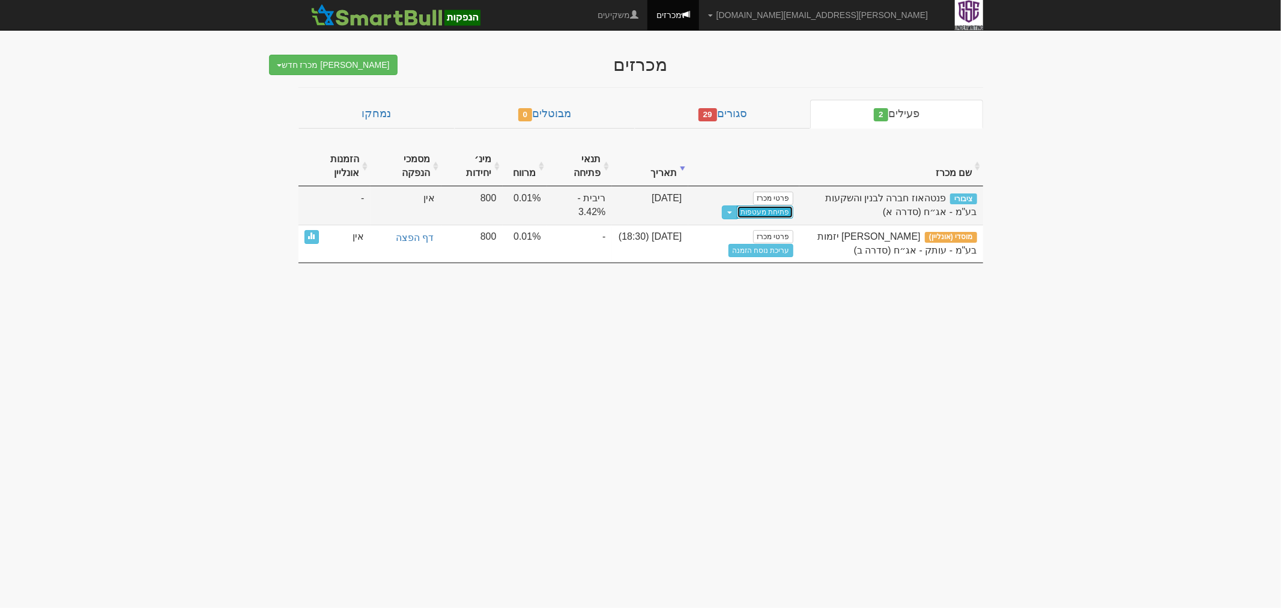
click at [780, 208] on link "פתיחת מעטפות" at bounding box center [765, 211] width 56 height 13
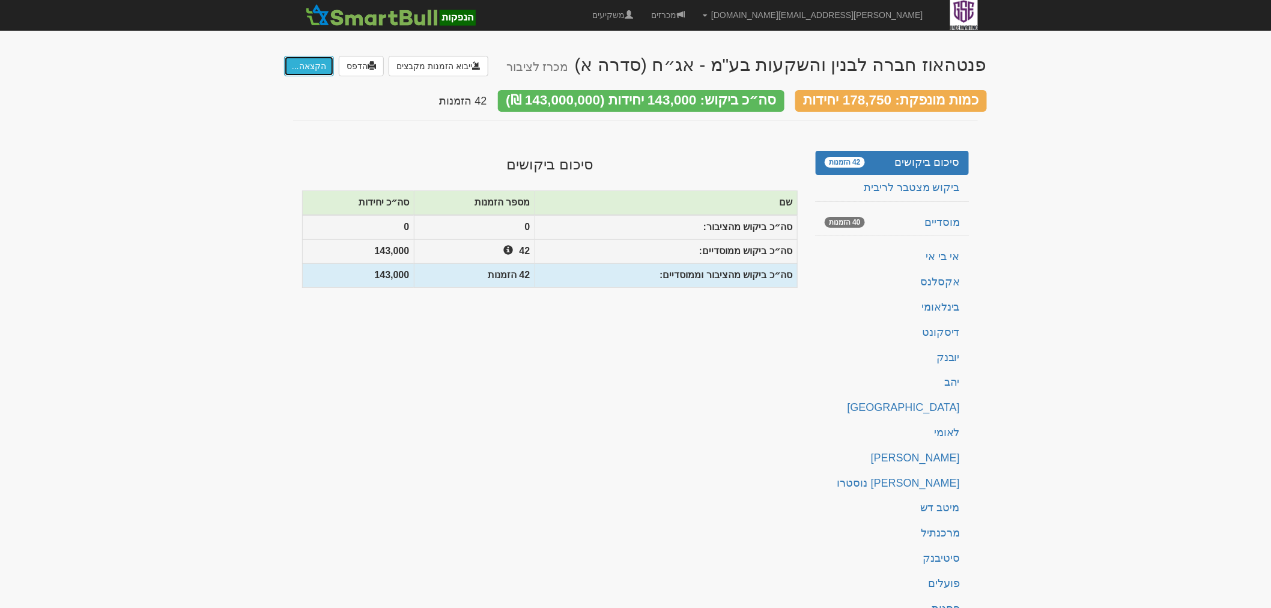
click at [300, 67] on button "הקצאה..." at bounding box center [309, 66] width 50 height 20
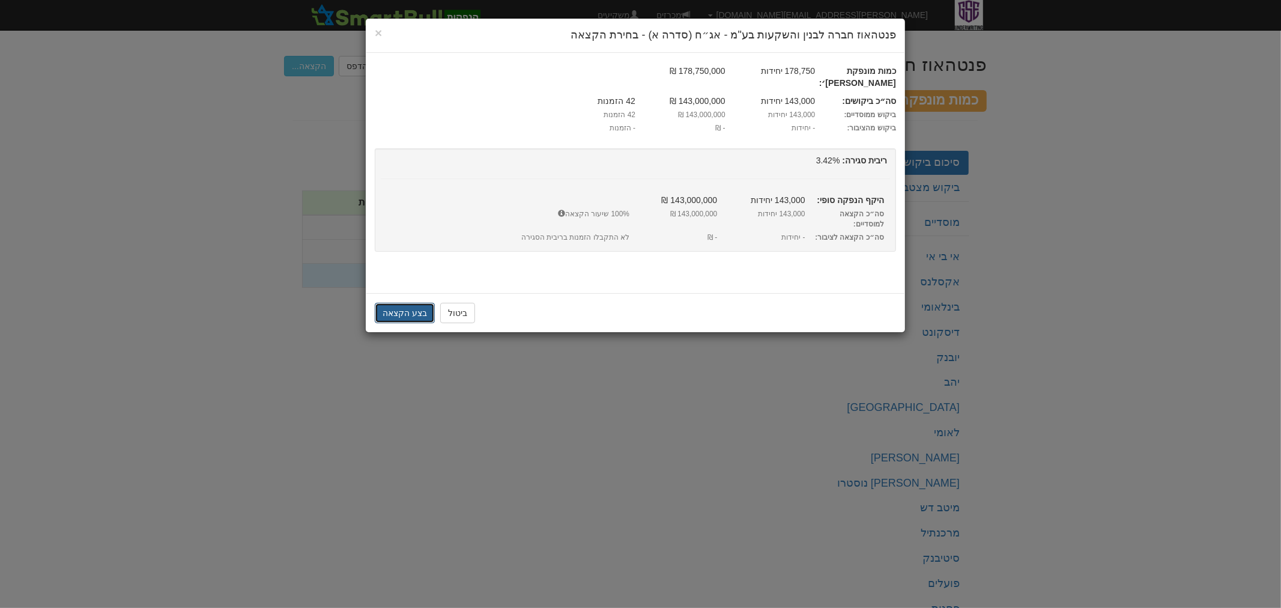
click at [417, 303] on button "בצע הקצאה" at bounding box center [405, 313] width 60 height 20
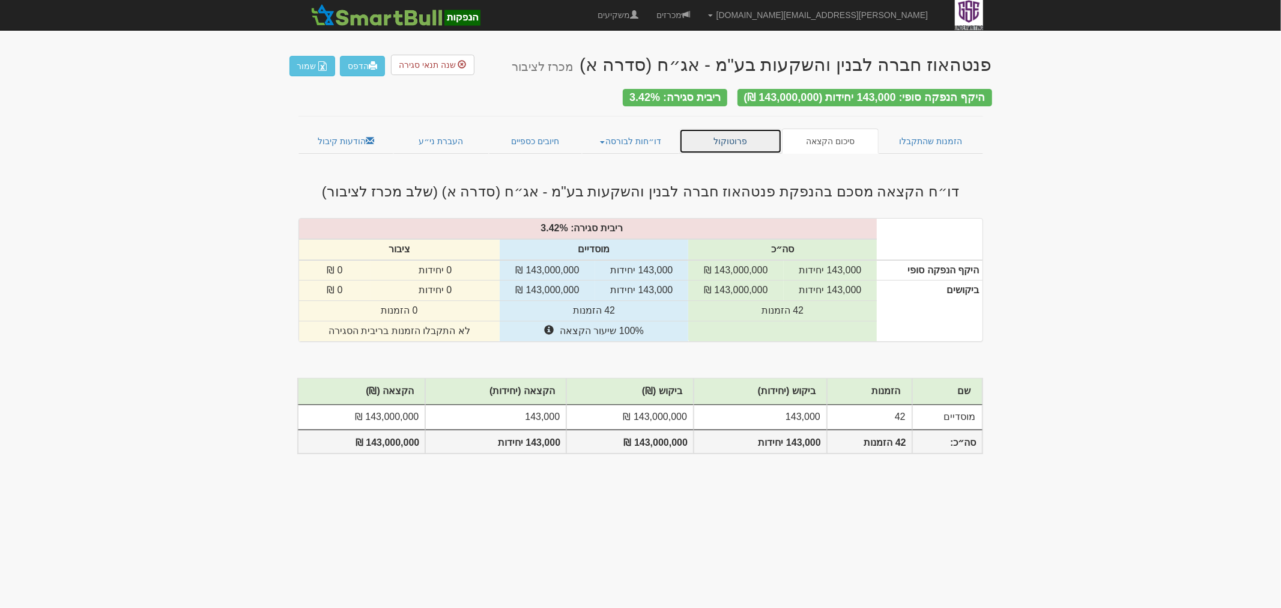
click at [778, 136] on link "פרוטוקול" at bounding box center [730, 141] width 103 height 25
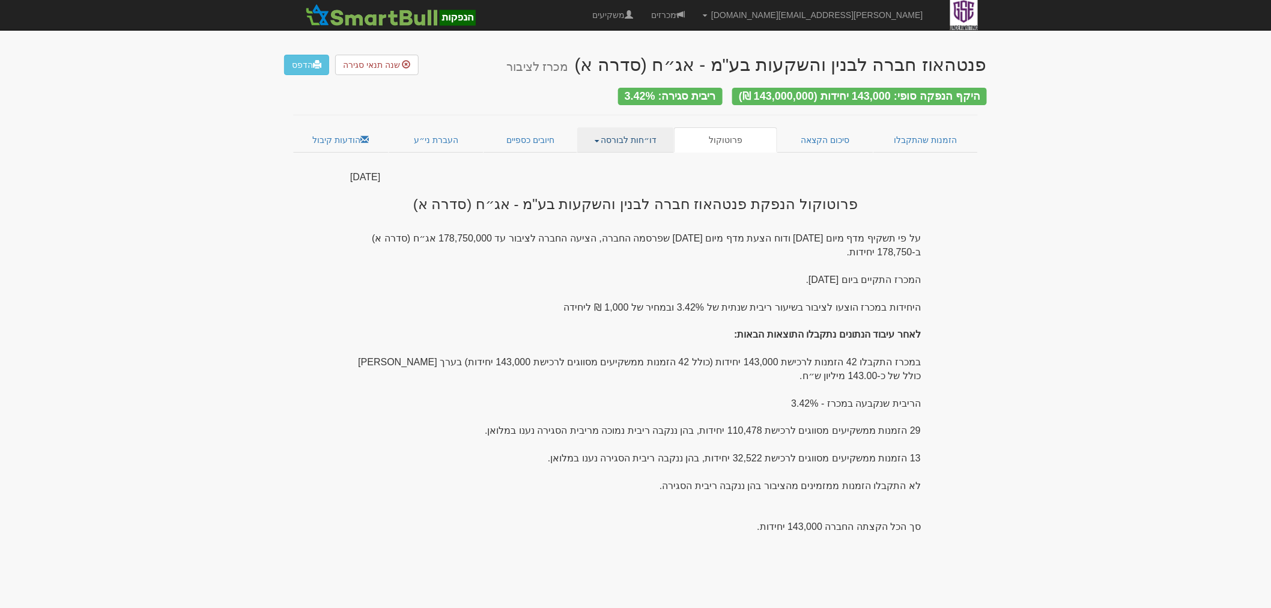
drag, startPoint x: 662, startPoint y: 135, endPoint x: 651, endPoint y: 136, distance: 11.5
click at [662, 135] on link "דו״חות לבורסה" at bounding box center [625, 139] width 97 height 25
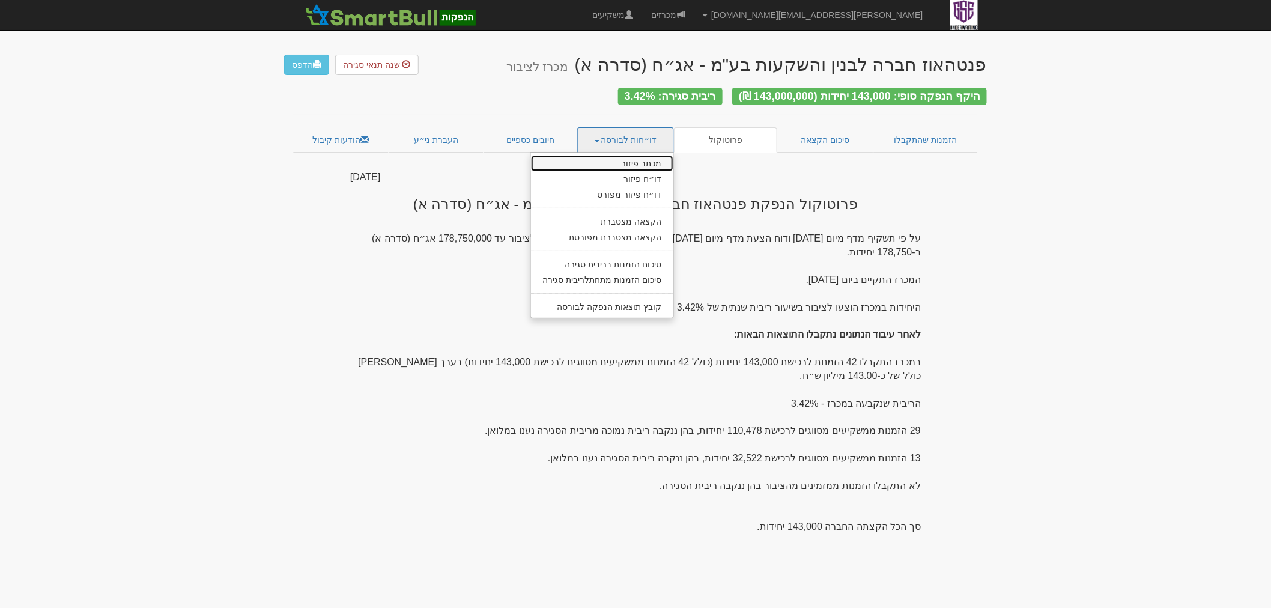
click at [629, 160] on link "מכתב פיזור" at bounding box center [602, 164] width 143 height 16
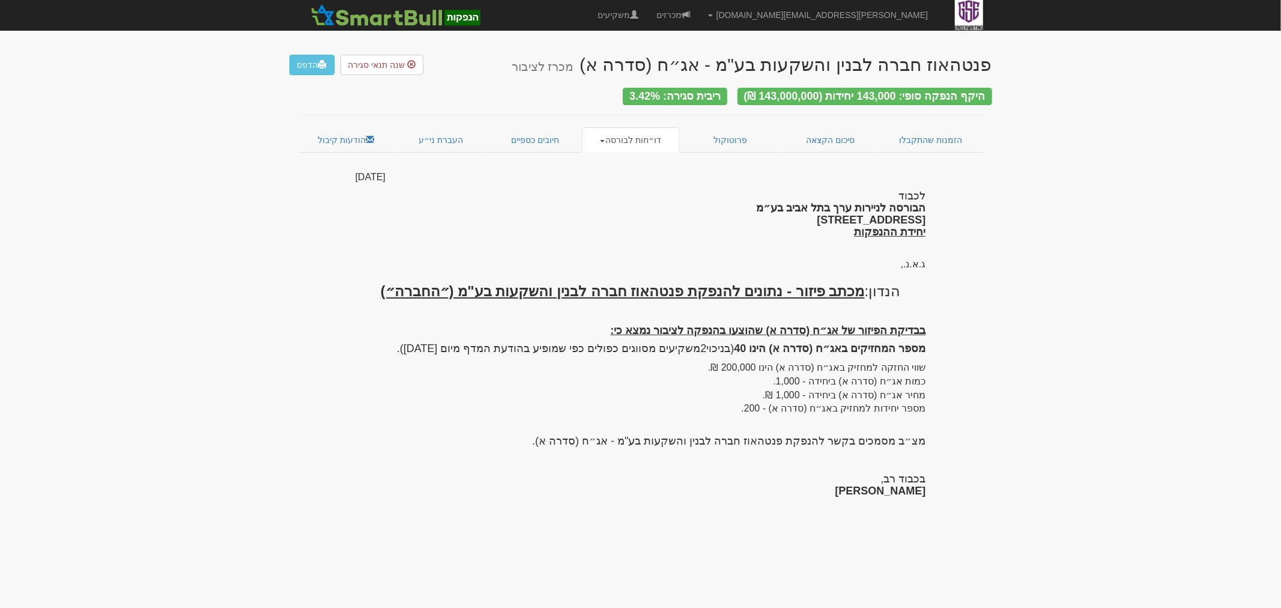
click at [626, 142] on link "דו״חות לבורסה" at bounding box center [630, 139] width 97 height 25
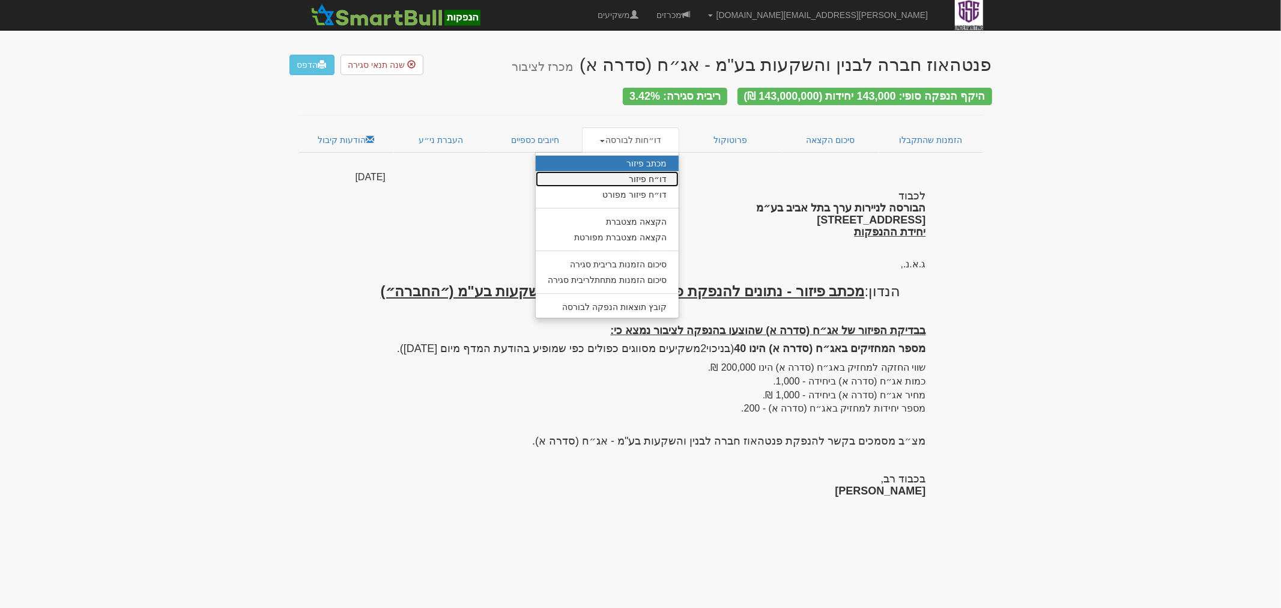
click at [633, 172] on link "דו״ח פיזור" at bounding box center [607, 179] width 143 height 16
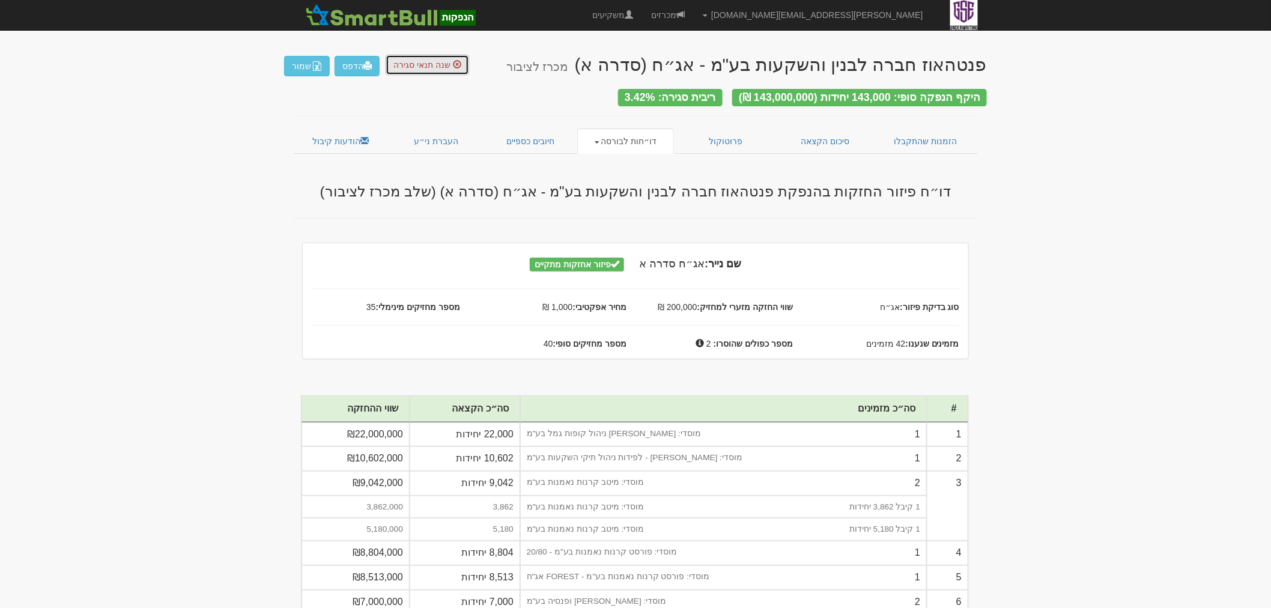
click at [442, 61] on span "שנה תנאי סגירה" at bounding box center [421, 65] width 57 height 10
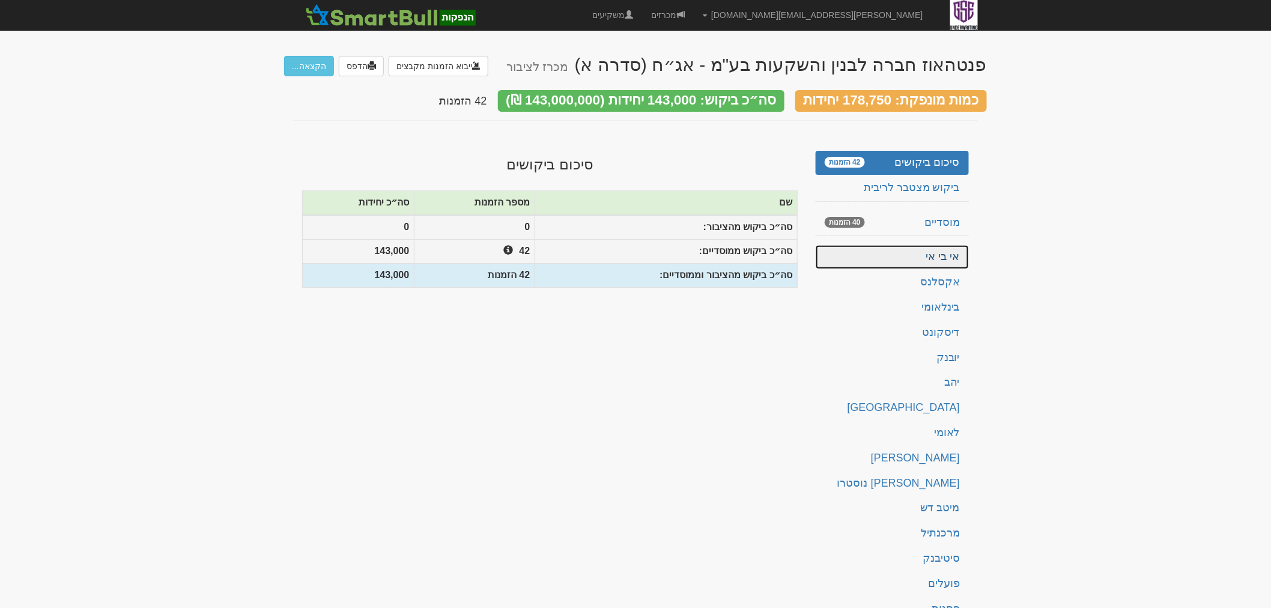
click at [908, 258] on link "אי בי אי" at bounding box center [892, 257] width 153 height 24
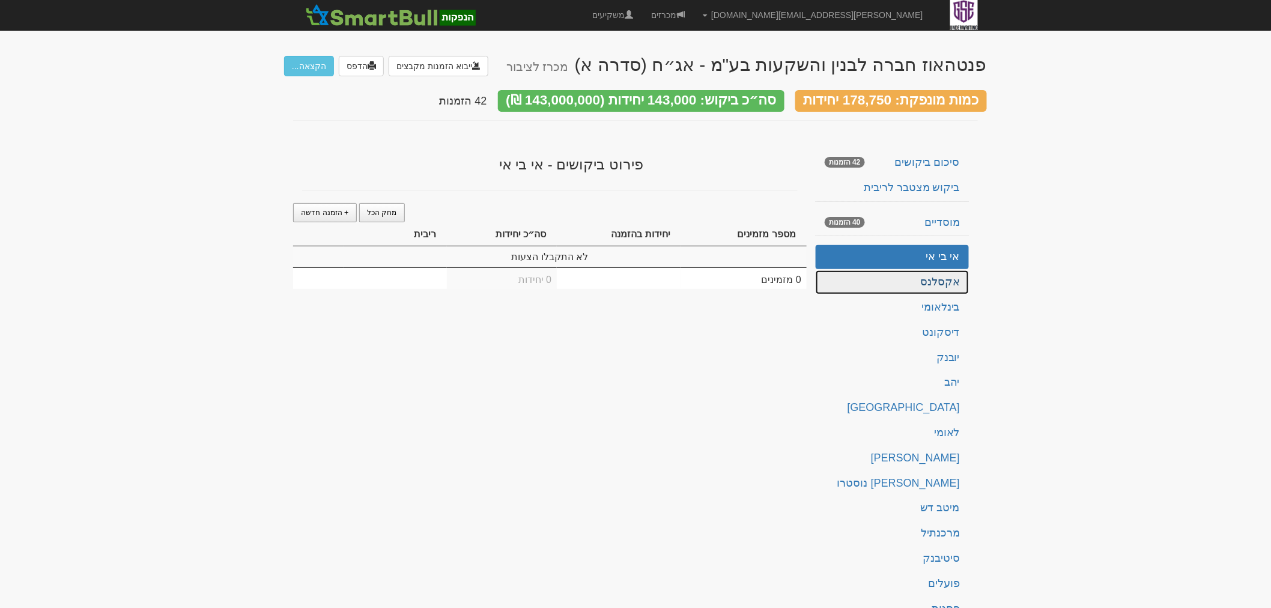
click at [915, 277] on link "אקסלנס" at bounding box center [892, 282] width 153 height 24
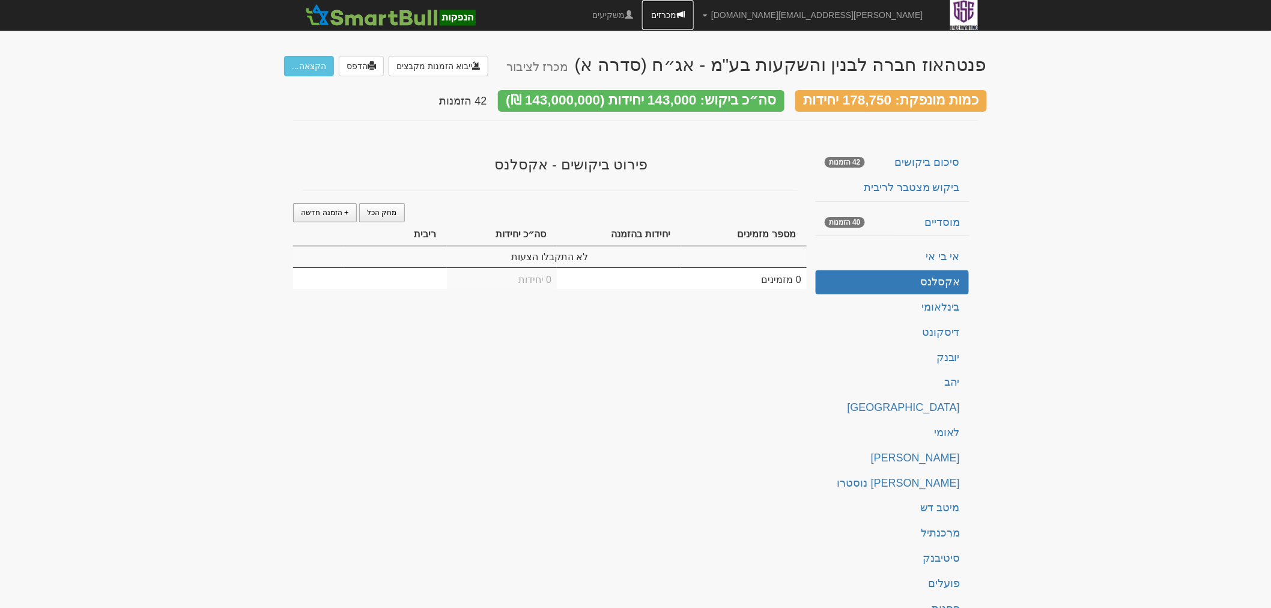
click at [685, 13] on span at bounding box center [680, 14] width 8 height 8
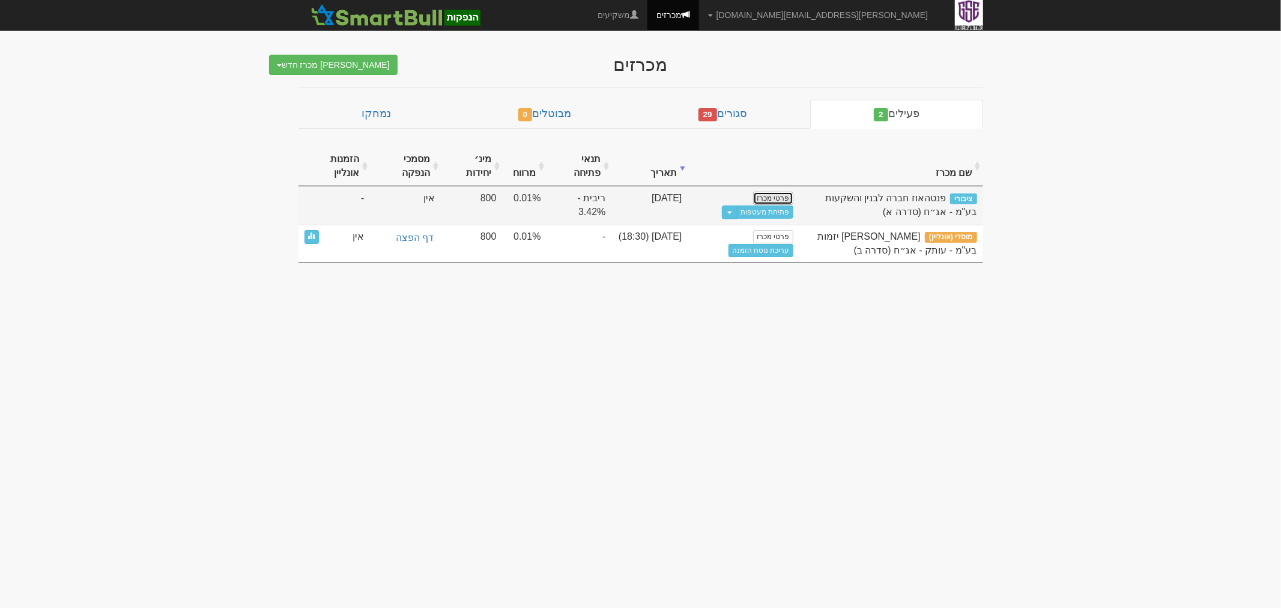
click at [772, 194] on link "פרטי מכרז" at bounding box center [773, 198] width 40 height 13
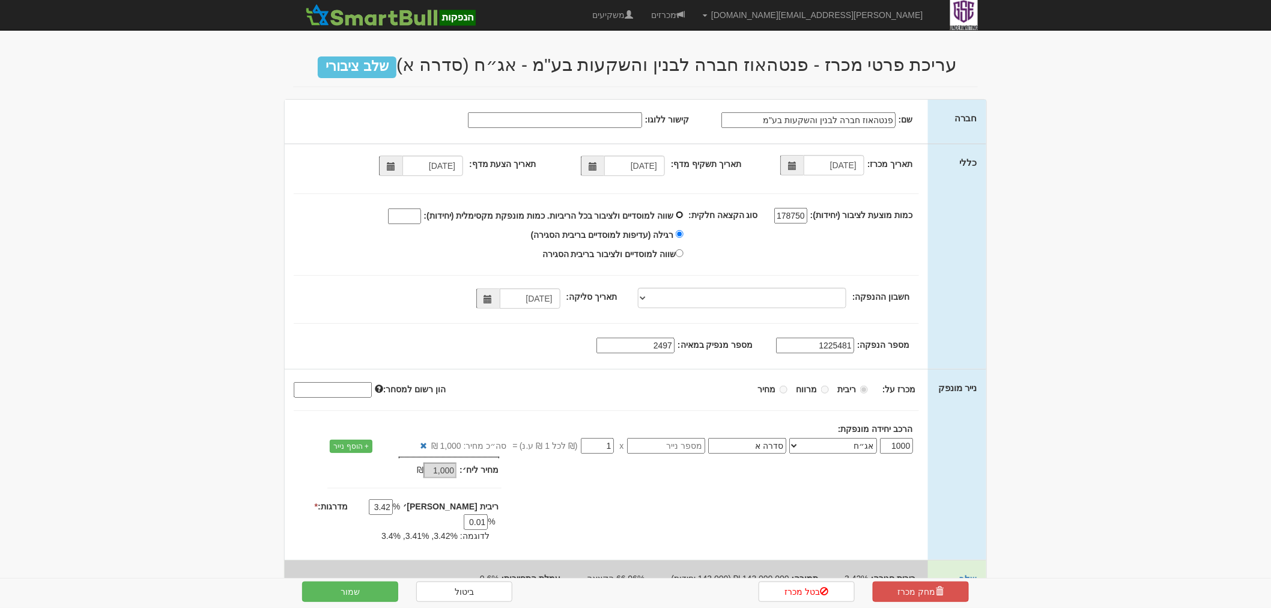
click at [684, 213] on input "שווה למוסדיים ולציבור בכל הריביות. כמות מונפקת מקסימלית (יחידות):" at bounding box center [680, 215] width 8 height 8
radio input "true"
click at [421, 214] on input "שווה למוסדיים ולציבור בכל הריביות. כמות מונפקת מקסימלית (יחידות):" at bounding box center [404, 216] width 33 height 16
type input "143000"
click at [357, 592] on button "שמור" at bounding box center [350, 591] width 96 height 20
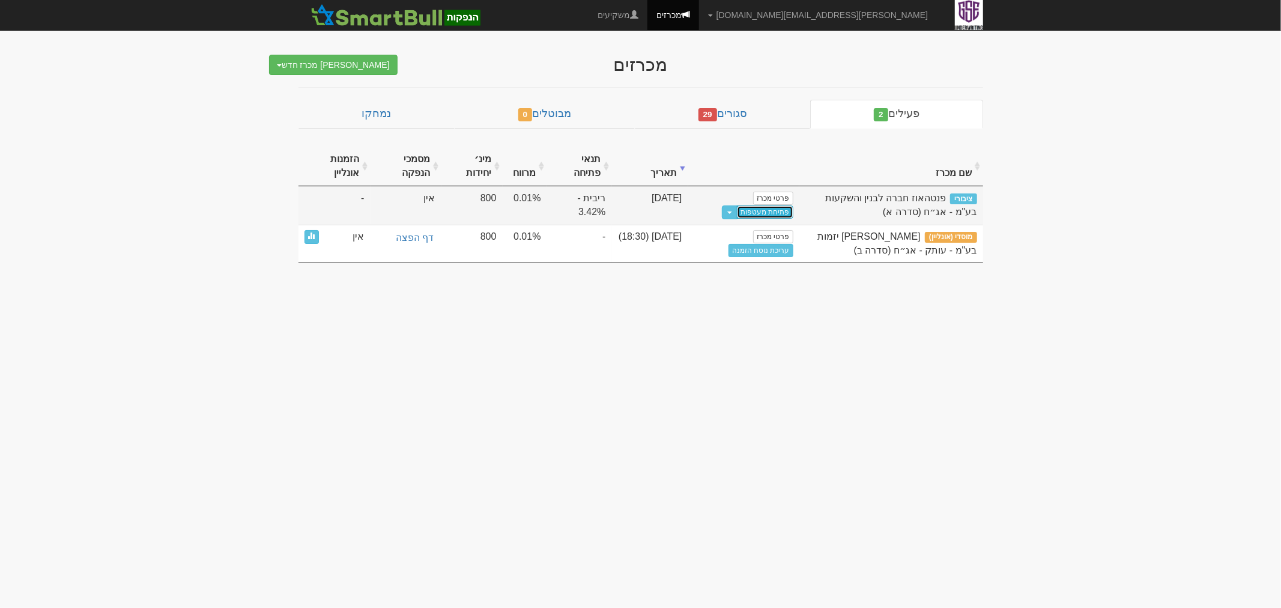
click at [766, 213] on link "פתיחת מעטפות" at bounding box center [765, 211] width 56 height 13
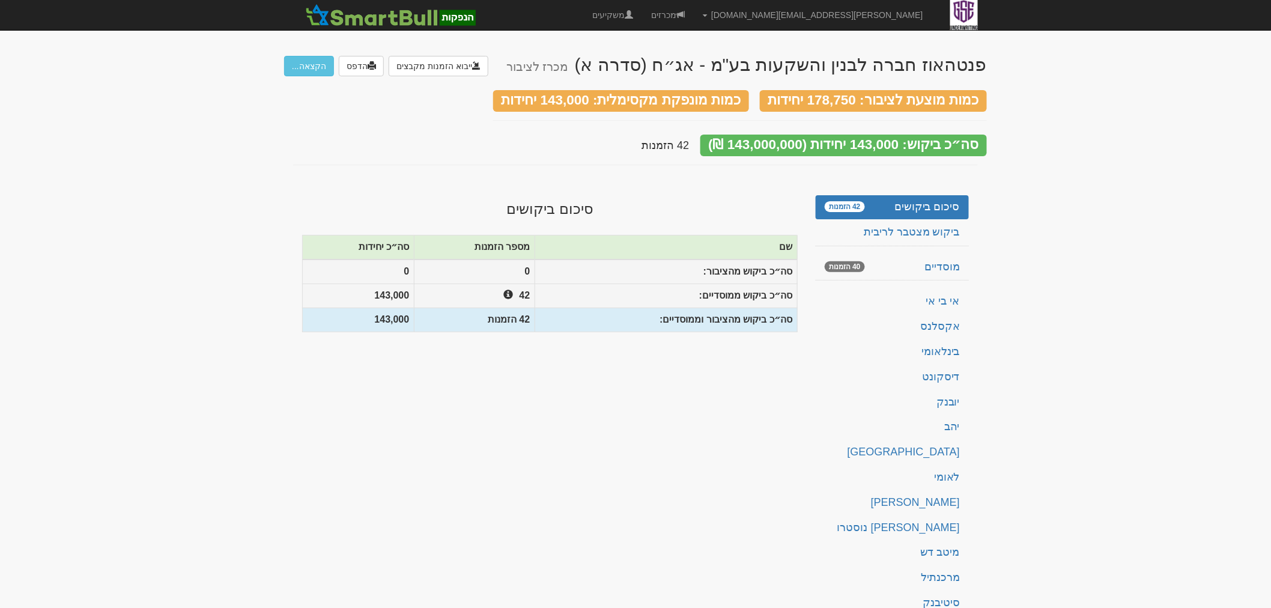
drag, startPoint x: 643, startPoint y: 97, endPoint x: 512, endPoint y: 93, distance: 131.0
click at [512, 93] on div "כמות מונפקת מקסימלית: 143,000 יחידות" at bounding box center [621, 101] width 256 height 22
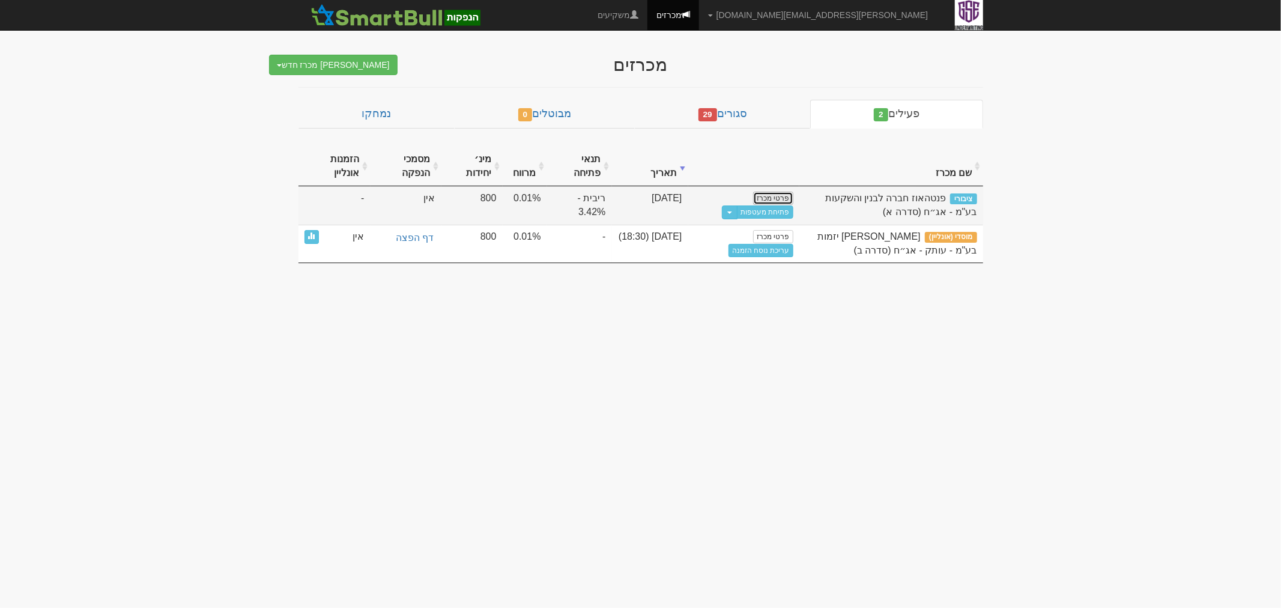
click at [775, 199] on link "פרטי מכרז" at bounding box center [773, 198] width 40 height 13
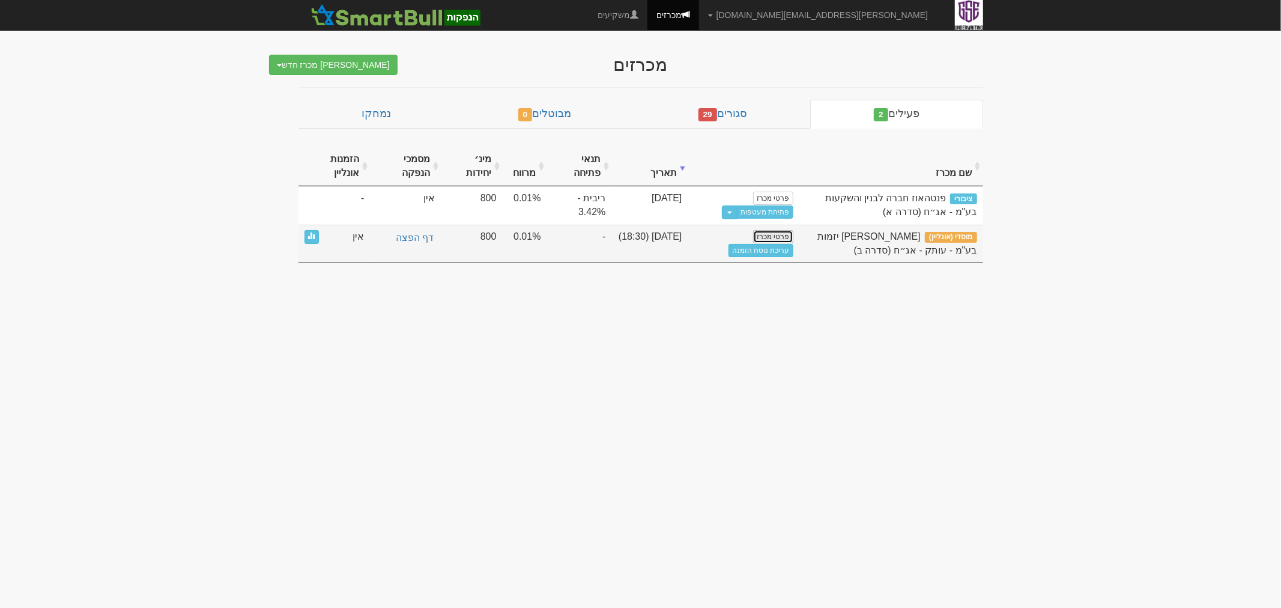
click at [776, 238] on link "פרטי מכרז" at bounding box center [773, 236] width 40 height 13
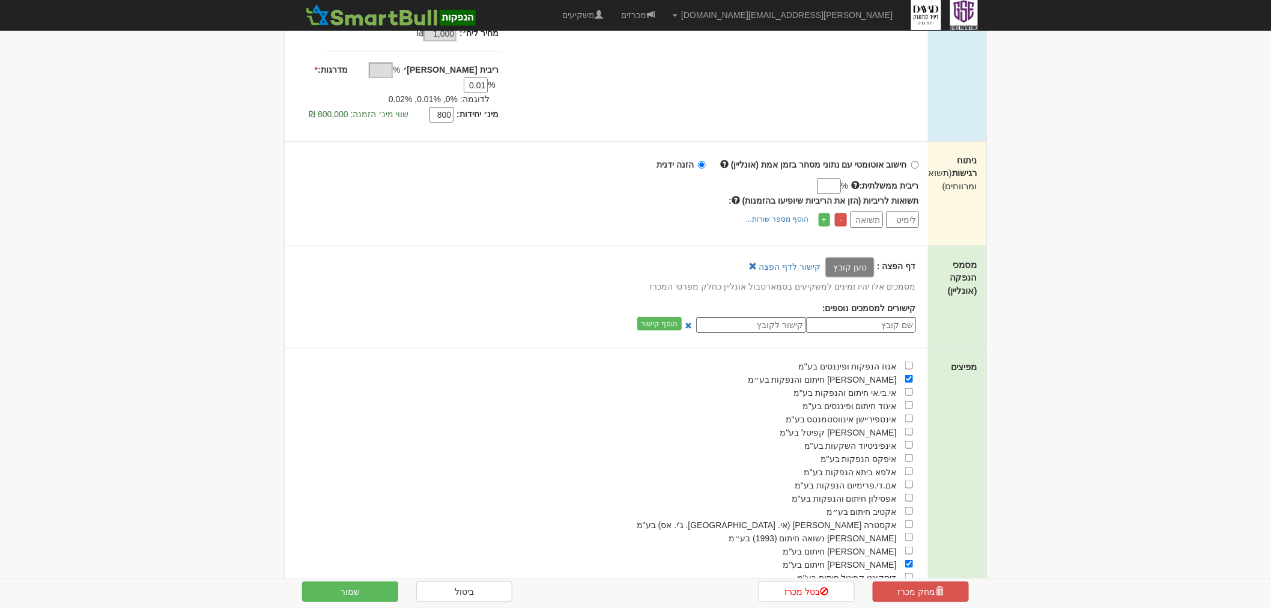
scroll to position [133, 0]
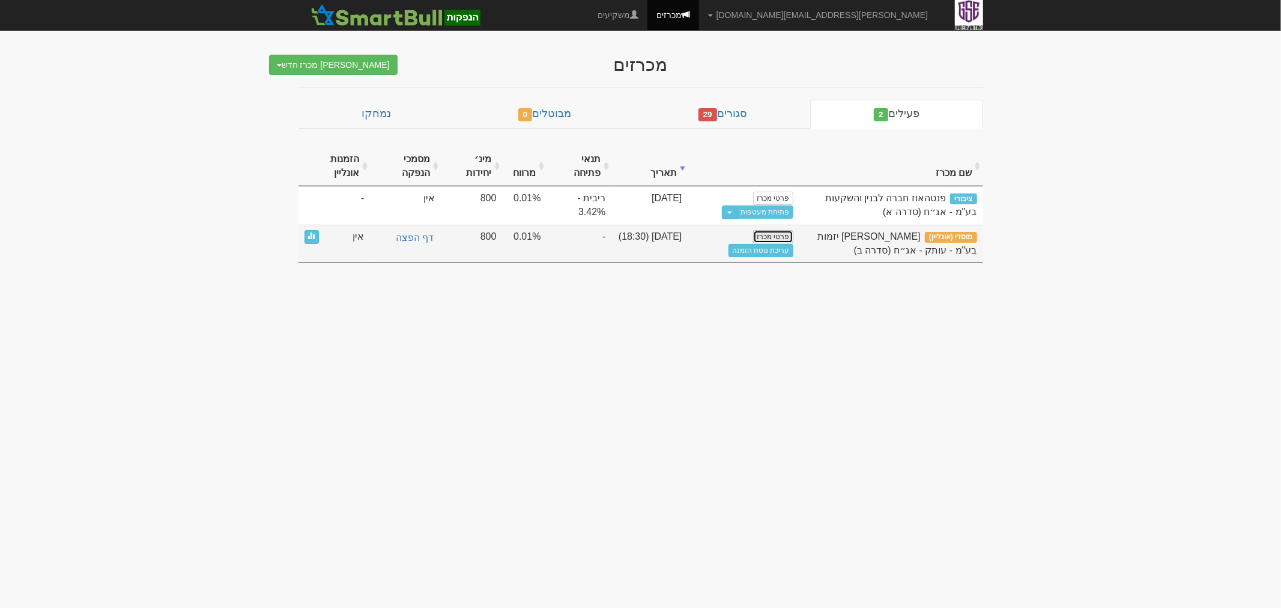
click at [768, 233] on link "פרטי מכרז" at bounding box center [773, 236] width 40 height 13
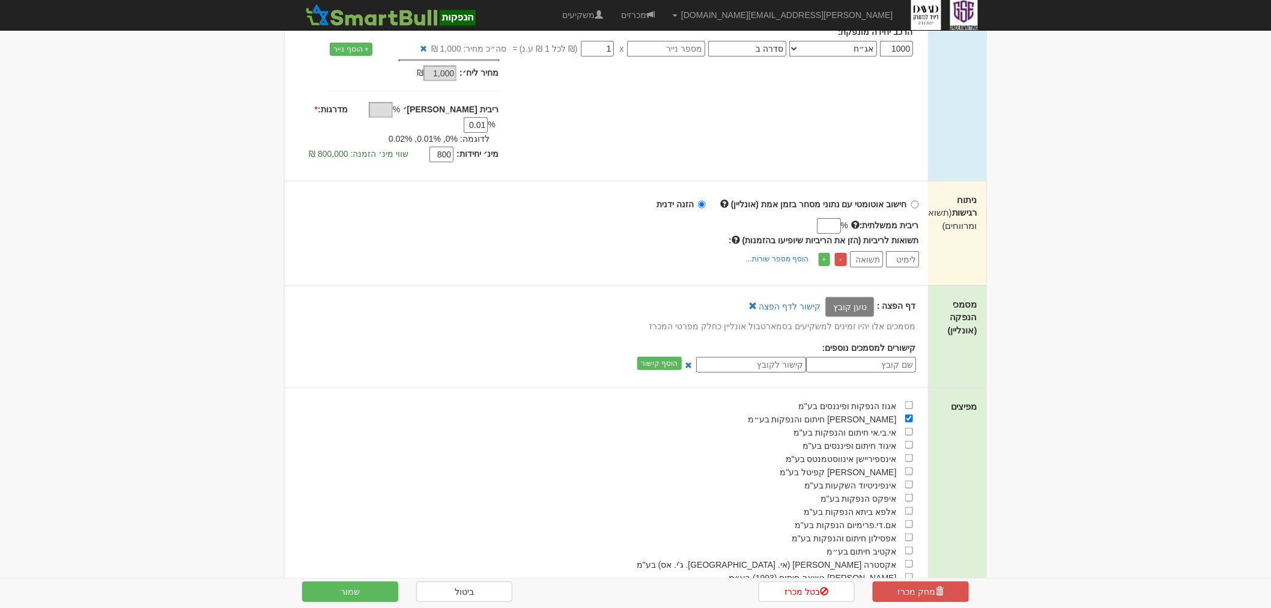
scroll to position [532, 0]
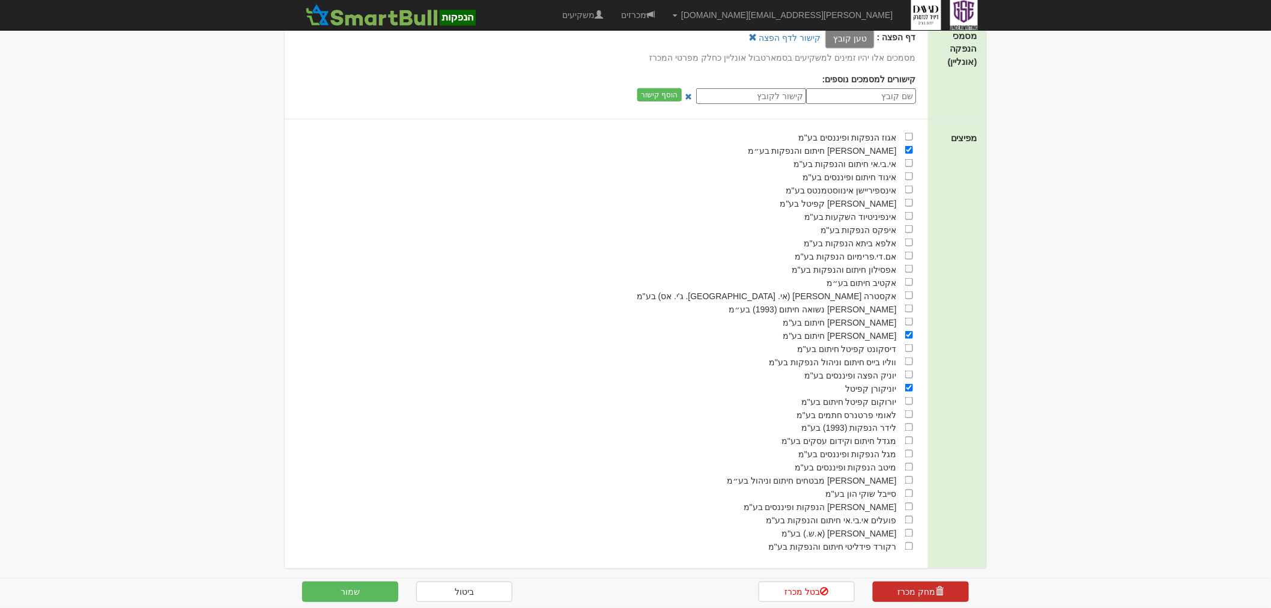
click at [933, 581] on link "מחק מכרז" at bounding box center [921, 591] width 96 height 20
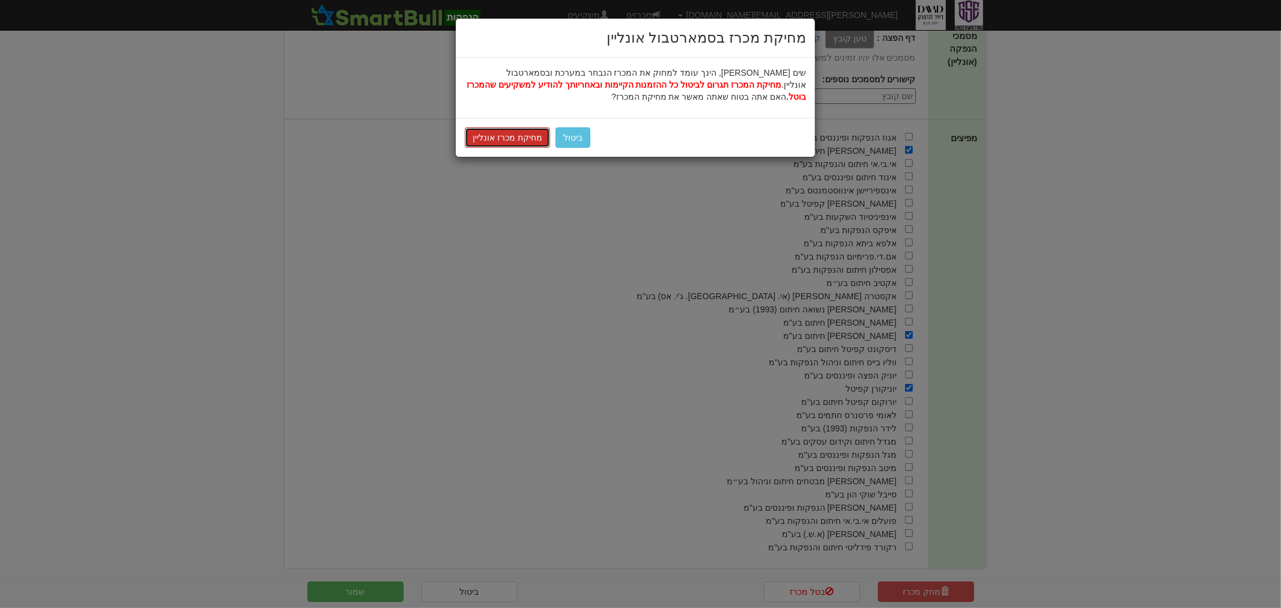
click at [533, 139] on button "מחיקת מכרז אונליין" at bounding box center [507, 137] width 85 height 20
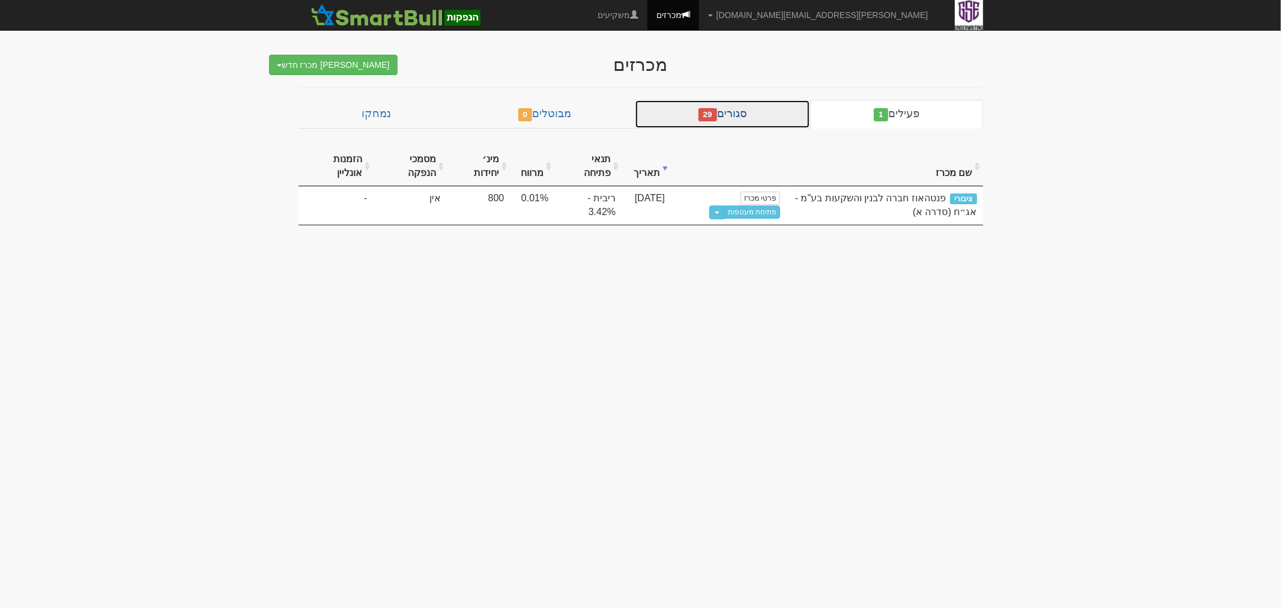
click at [738, 116] on link "סגורים 29" at bounding box center [723, 114] width 176 height 29
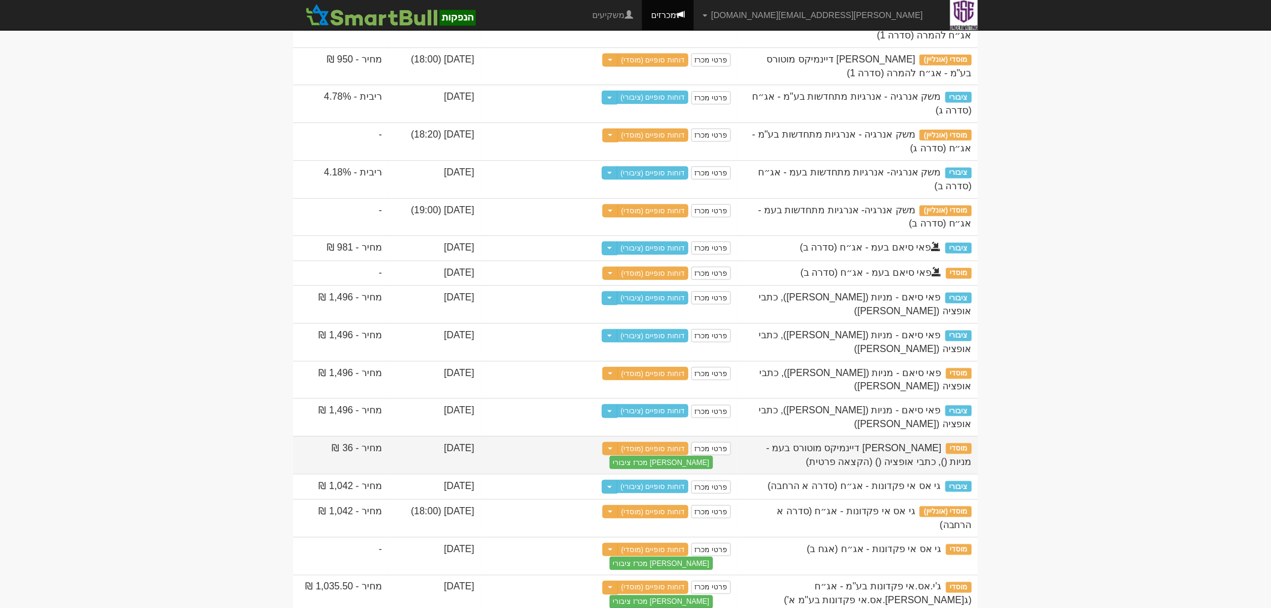
scroll to position [400, 0]
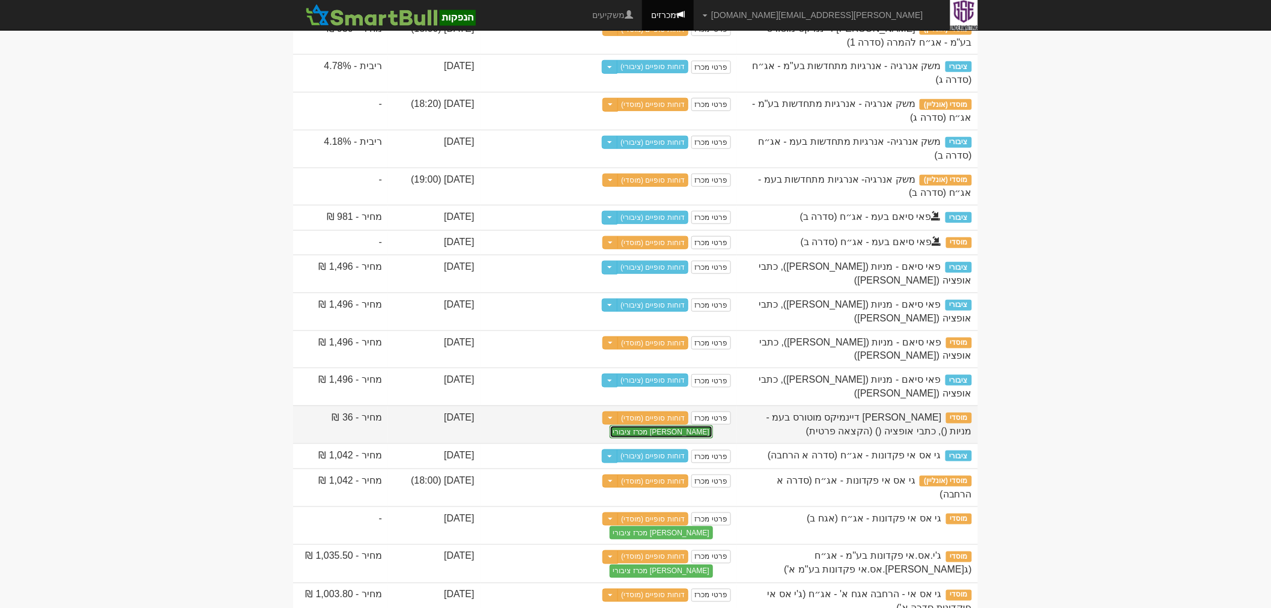
click at [613, 438] on button "צור מכרז ציבורי" at bounding box center [661, 431] width 103 height 13
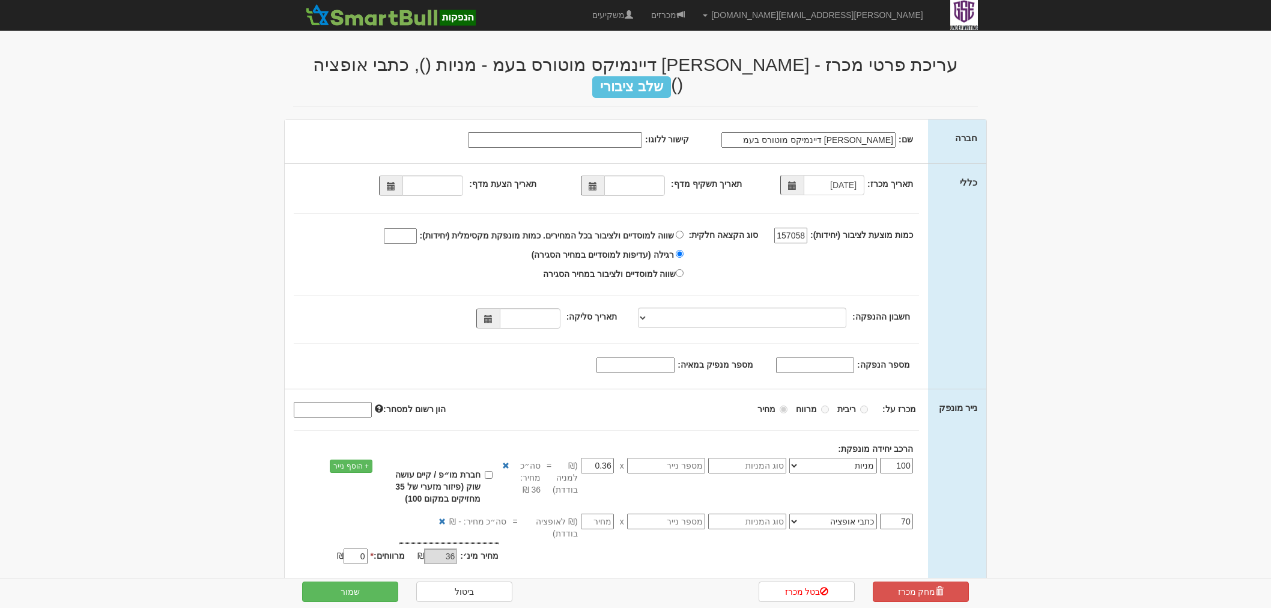
select select "מניות"
select select "כתבי אופציה"
click at [920, 596] on link "מחק מכרז" at bounding box center [921, 591] width 96 height 20
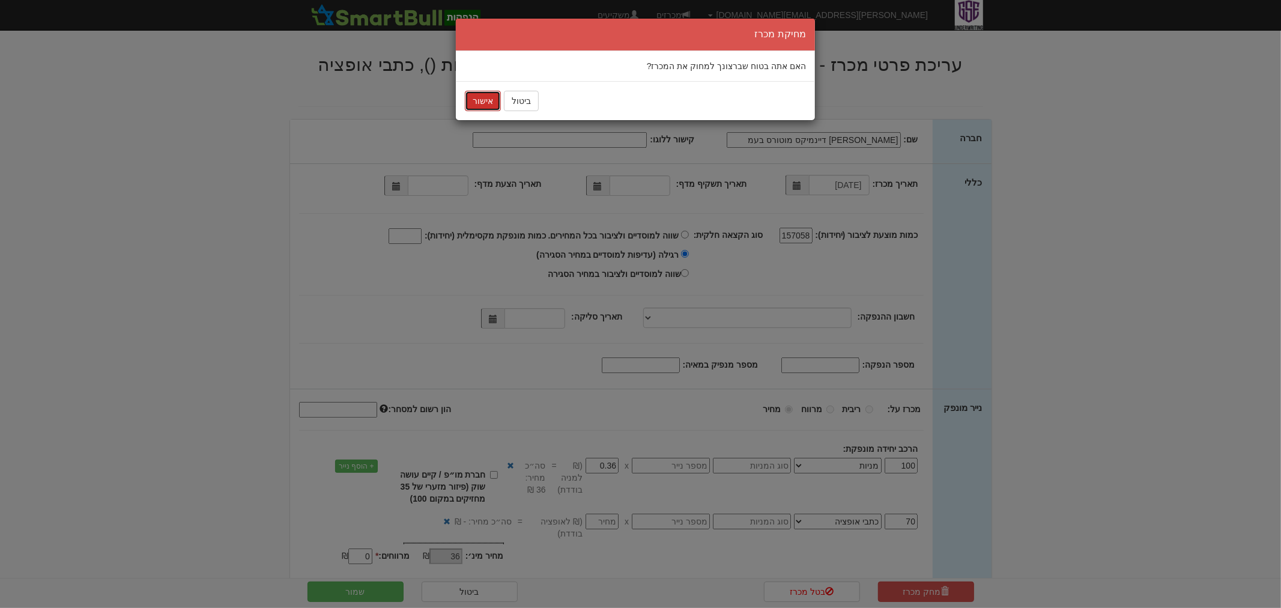
click at [489, 102] on button "אישור" at bounding box center [483, 101] width 36 height 20
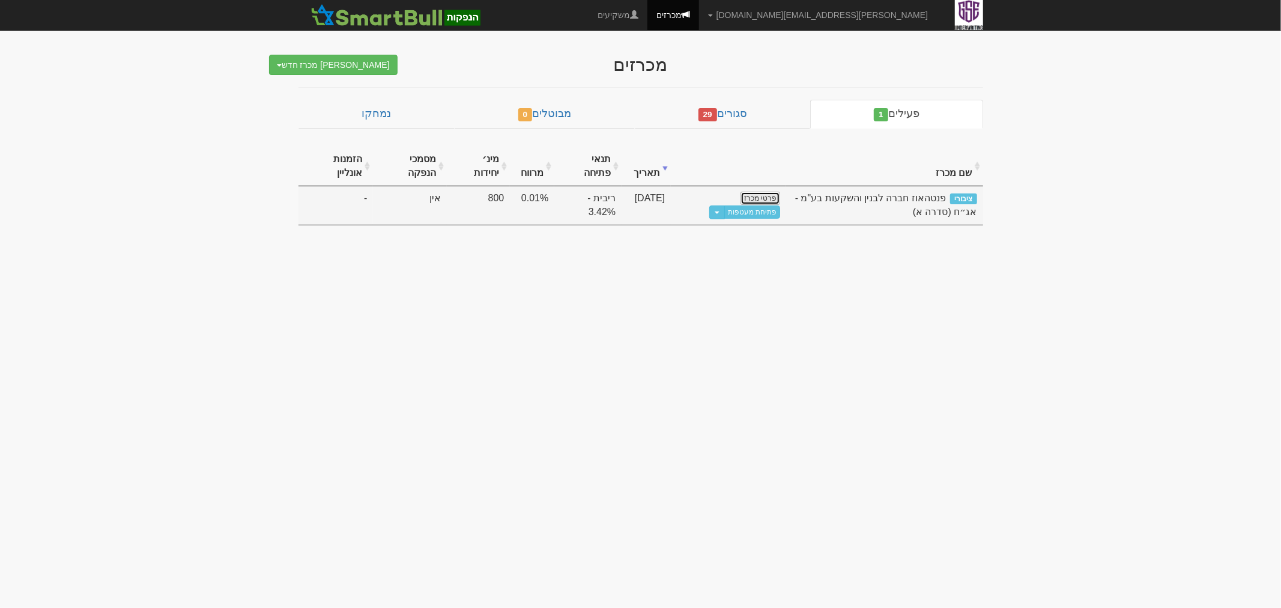
click at [753, 200] on link "פרטי מכרז" at bounding box center [761, 198] width 40 height 13
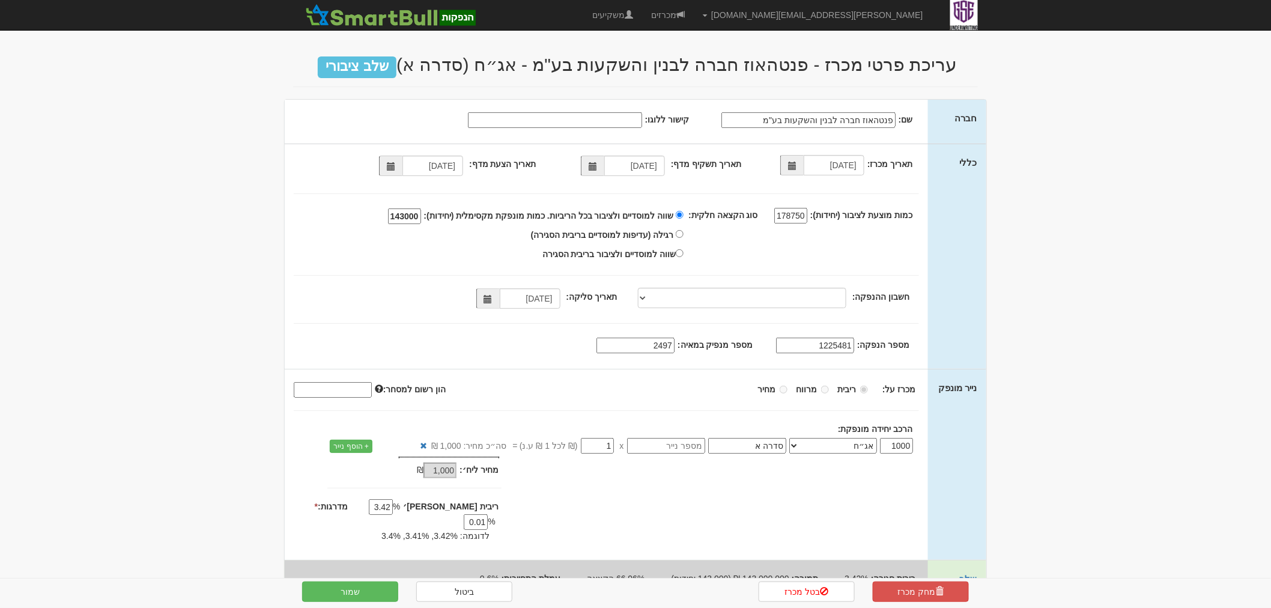
drag, startPoint x: 669, startPoint y: 217, endPoint x: 448, endPoint y: 208, distance: 220.6
click at [447, 209] on label "שווה למוסדיים ולציבור בכל הריביות. כמות מונפקת מקסימלית (יחידות): 143000" at bounding box center [531, 217] width 305 height 21
click at [371, 592] on button "שמור" at bounding box center [350, 591] width 96 height 20
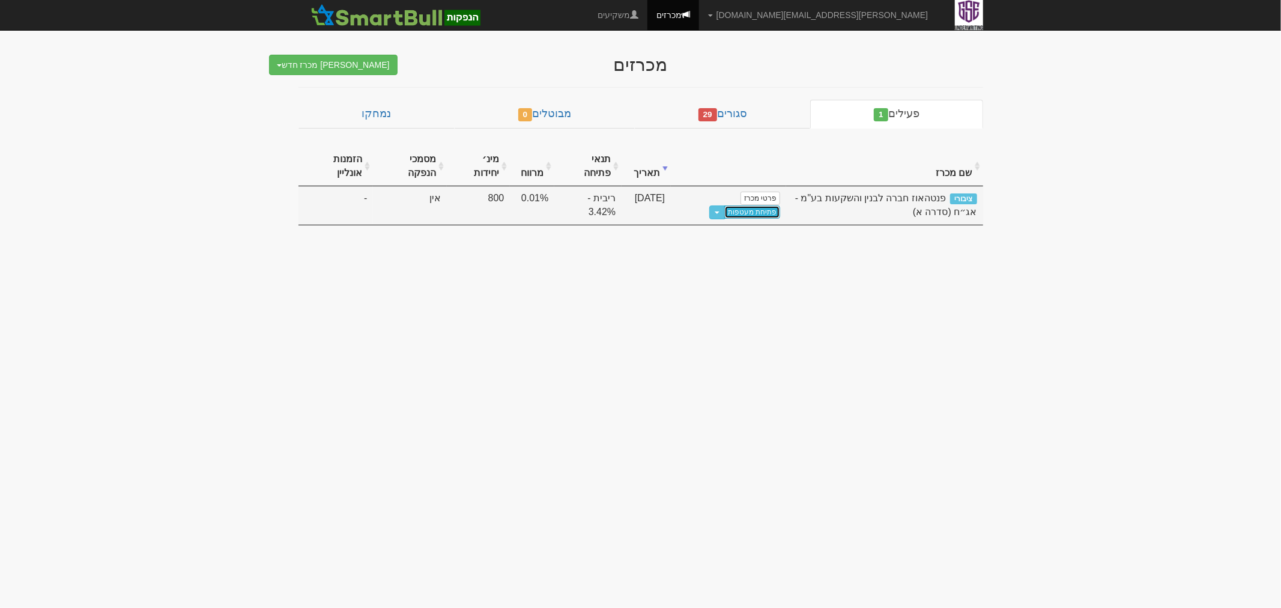
click at [739, 213] on link "פתיחת מעטפות" at bounding box center [752, 211] width 56 height 13
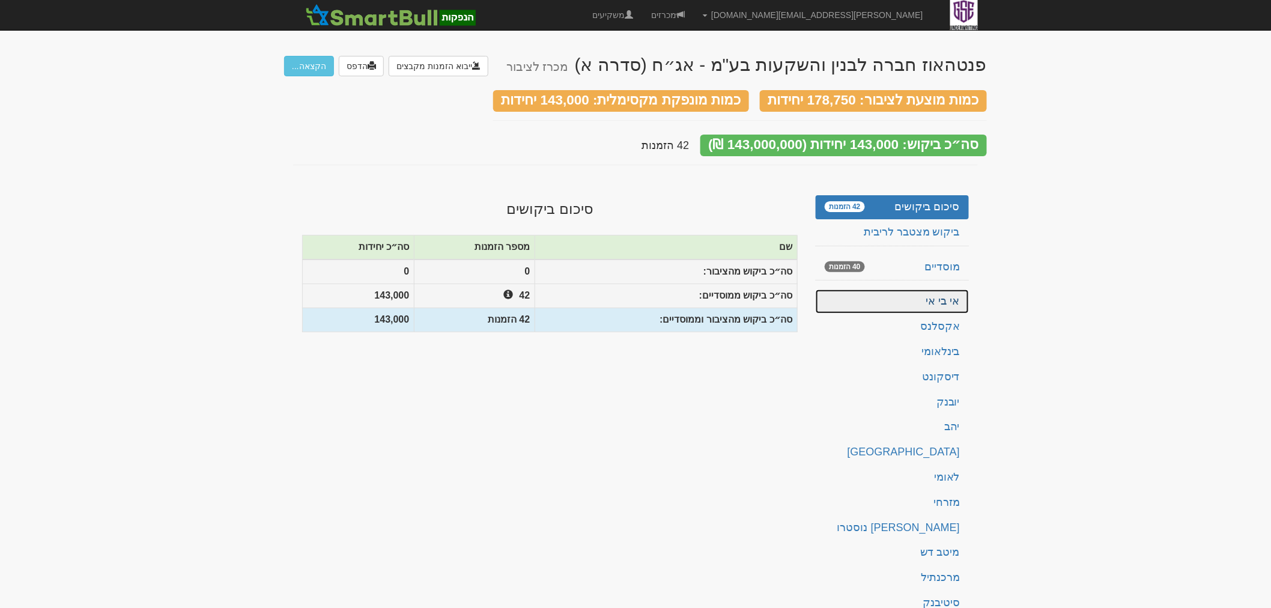
drag, startPoint x: 873, startPoint y: 295, endPoint x: 862, endPoint y: 294, distance: 10.8
click at [873, 297] on link "אי בי אי" at bounding box center [892, 302] width 153 height 24
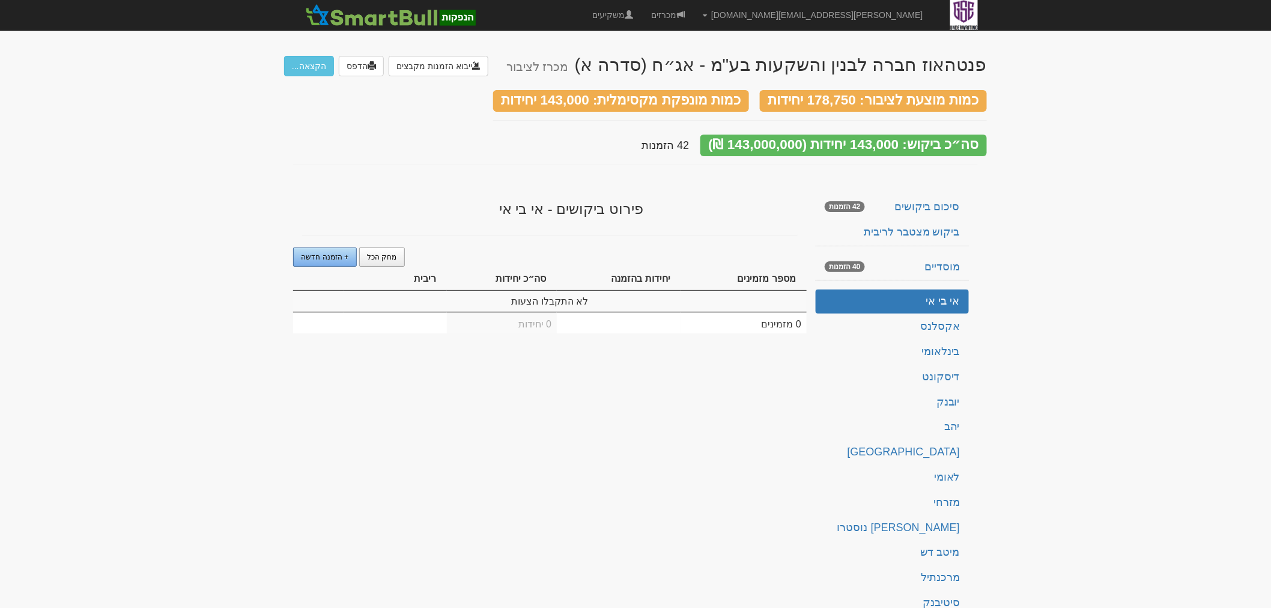
click at [336, 249] on link "+ הזמנה חדשה" at bounding box center [325, 256] width 64 height 19
click at [667, 296] on td "1" at bounding box center [619, 301] width 124 height 20
click at [741, 296] on td "1" at bounding box center [744, 301] width 126 height 20
click at [798, 295] on td "1" at bounding box center [744, 301] width 126 height 20
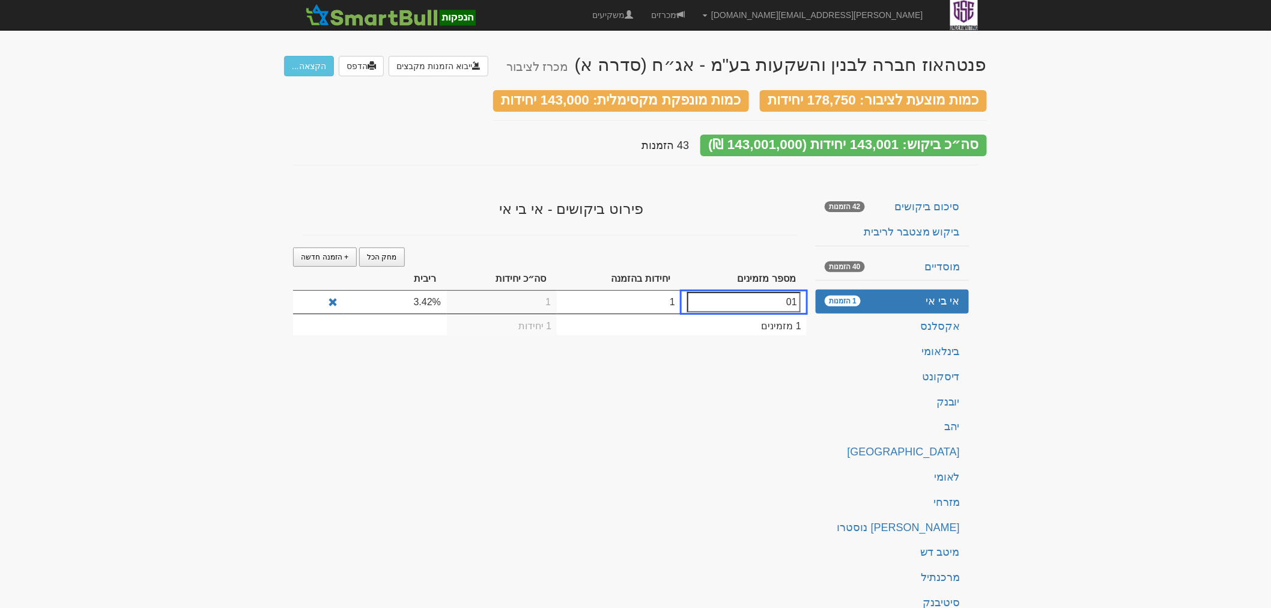
type input "010"
type input "10000"
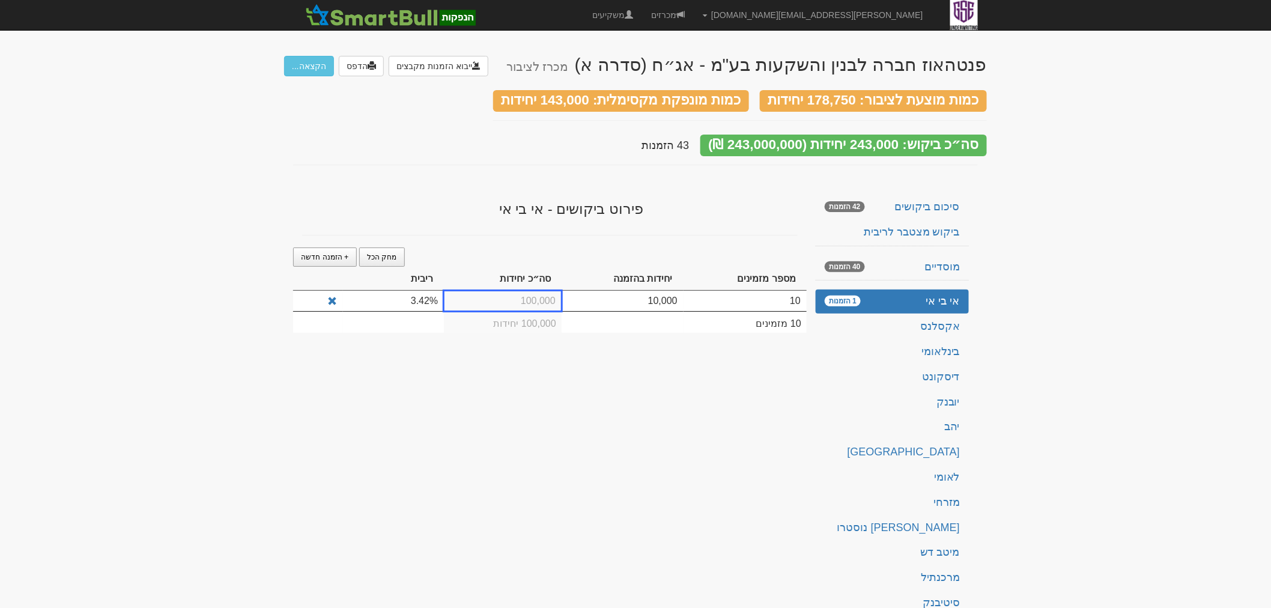
click at [345, 370] on div "פנטהאוז חברה לבנין והשקעות בע"מ - אג״ח (סדרה א) מכרז לציבור ייבוא הזמנות מקבצים…" at bounding box center [635, 370] width 703 height 654
click at [296, 66] on button "הקצאה..." at bounding box center [309, 66] width 50 height 20
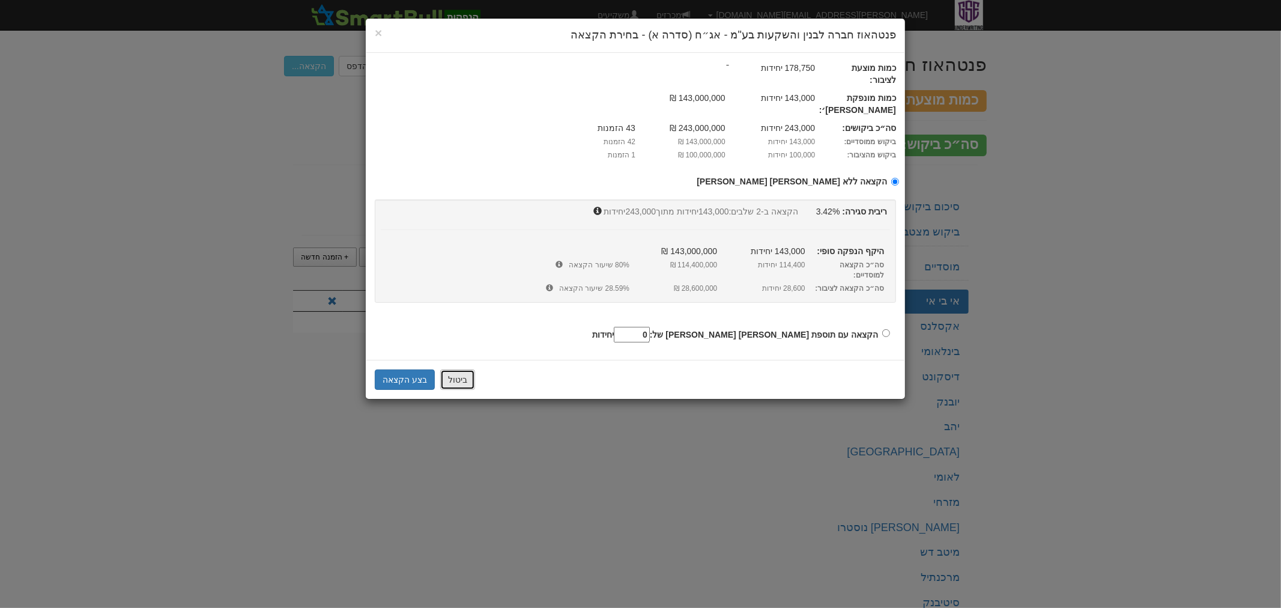
click at [449, 369] on button "ביטול" at bounding box center [457, 379] width 35 height 20
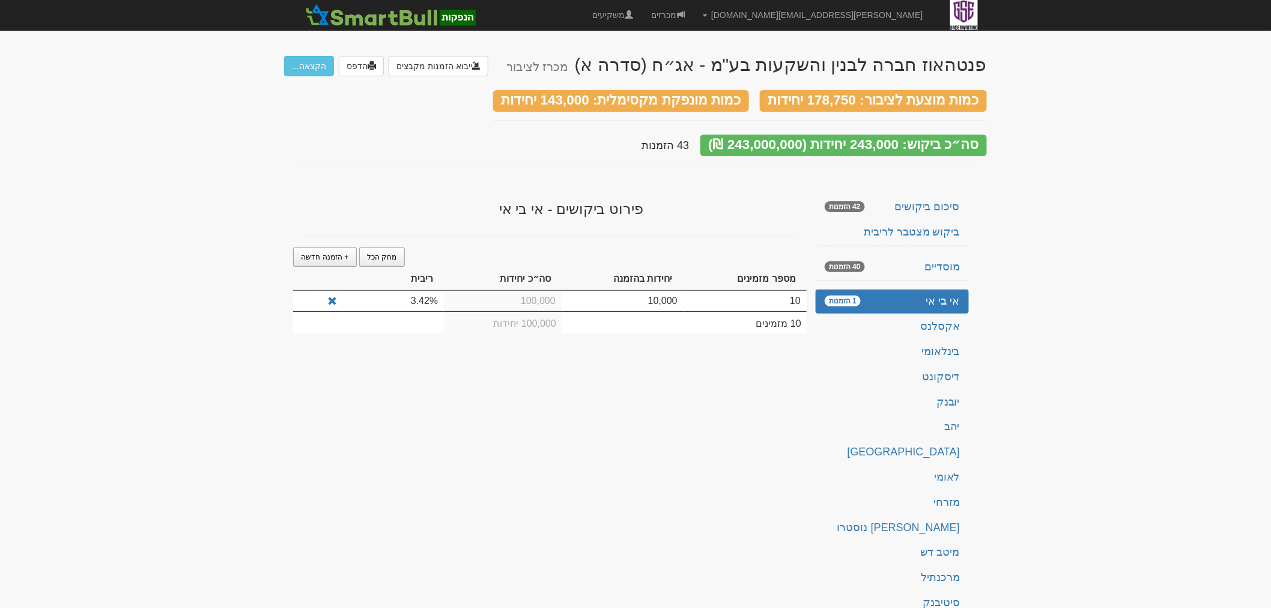
click at [795, 293] on td "10" at bounding box center [745, 301] width 123 height 20
type input "1"
type input "143000"
drag, startPoint x: 448, startPoint y: 539, endPoint x: 454, endPoint y: 542, distance: 7.0
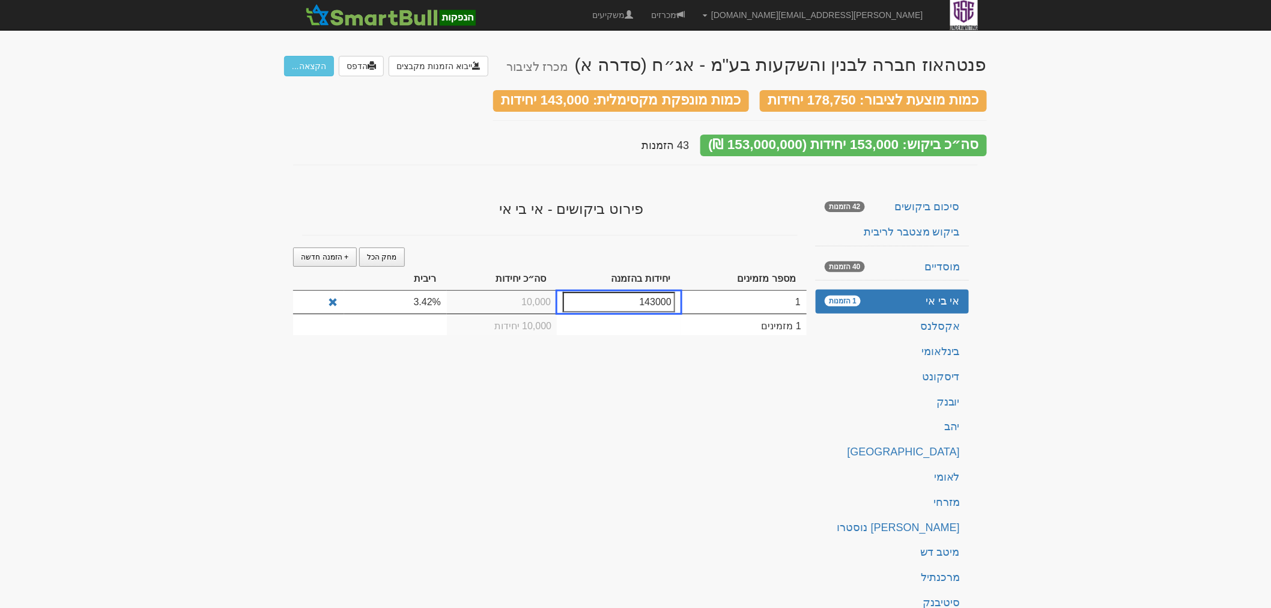
click at [449, 539] on div "פנטהאוז חברה לבנין והשקעות בע"מ - אג״ח (סדרה א) מכרז לציבור ייבוא הזמנות מקבצים…" at bounding box center [635, 370] width 703 height 654
click at [308, 62] on button "הקצאה..." at bounding box center [309, 66] width 50 height 20
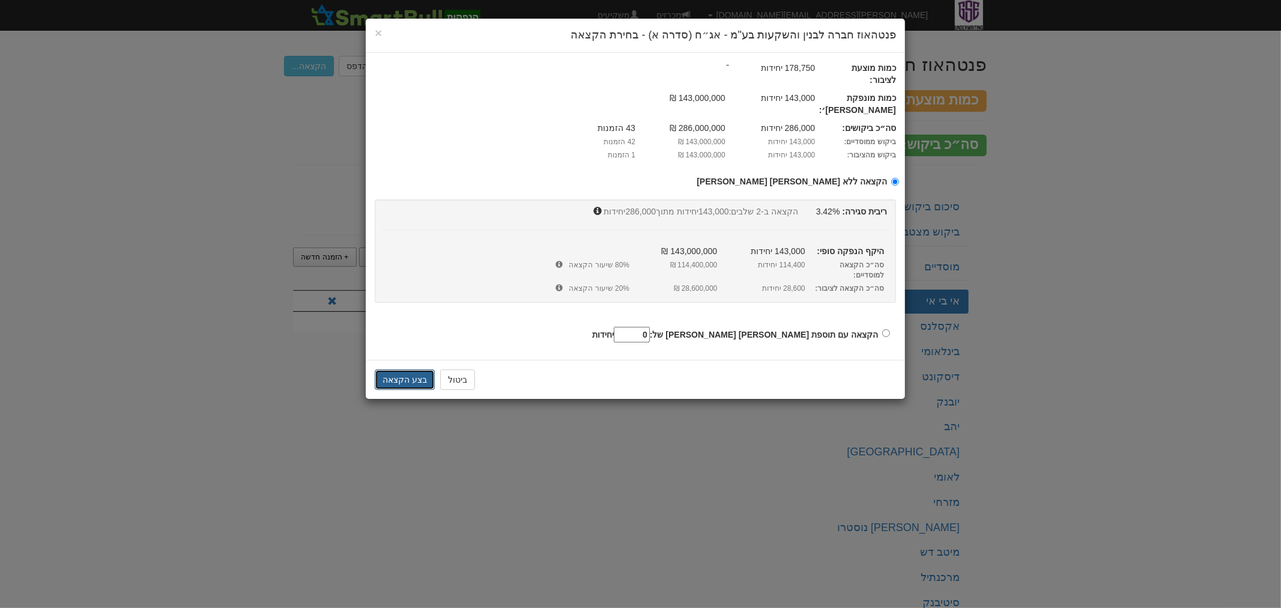
click at [410, 369] on button "בצע הקצאה" at bounding box center [405, 379] width 60 height 20
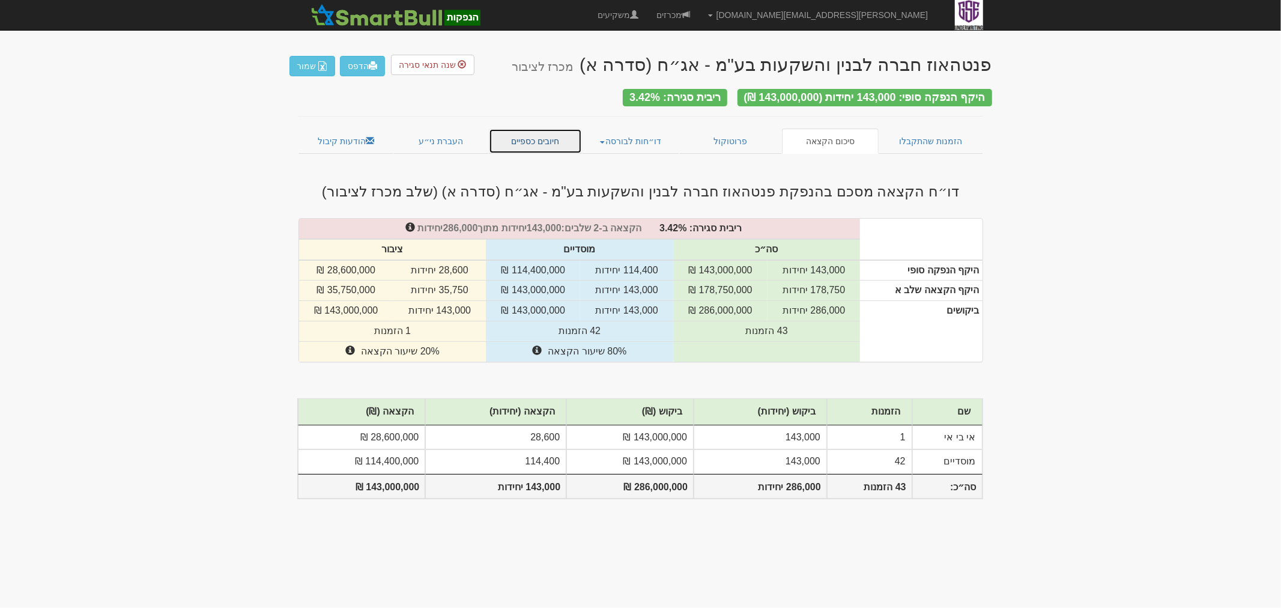
click at [551, 134] on link "חיובים כספיים" at bounding box center [536, 141] width 94 height 25
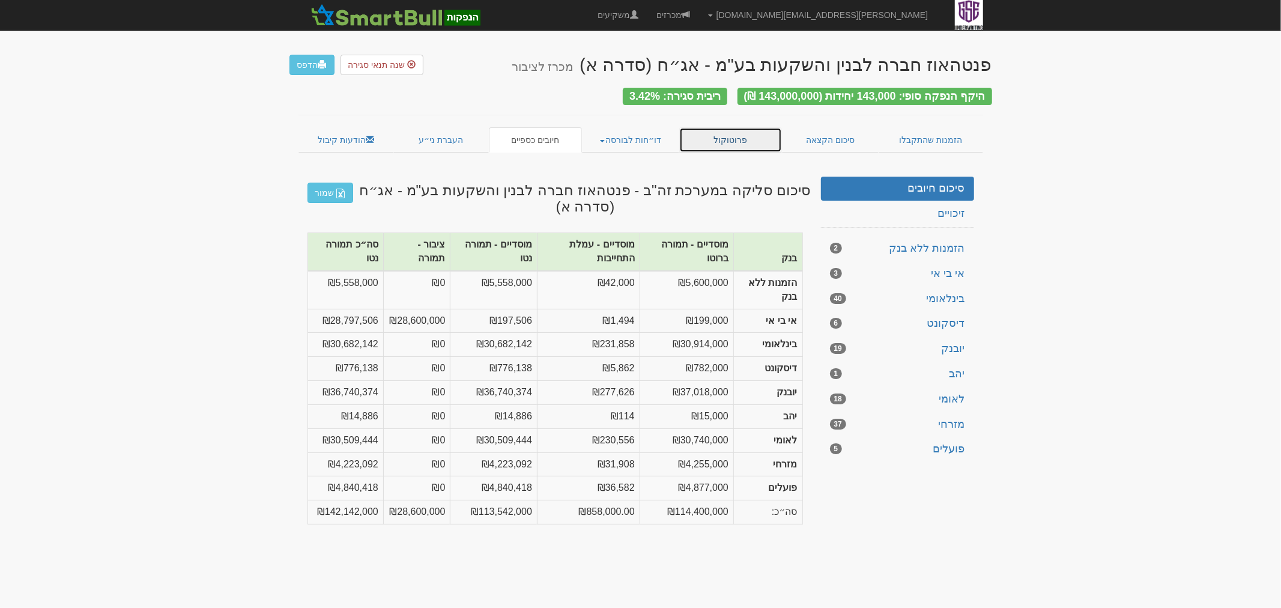
click at [753, 140] on link "פרוטוקול" at bounding box center [730, 139] width 103 height 25
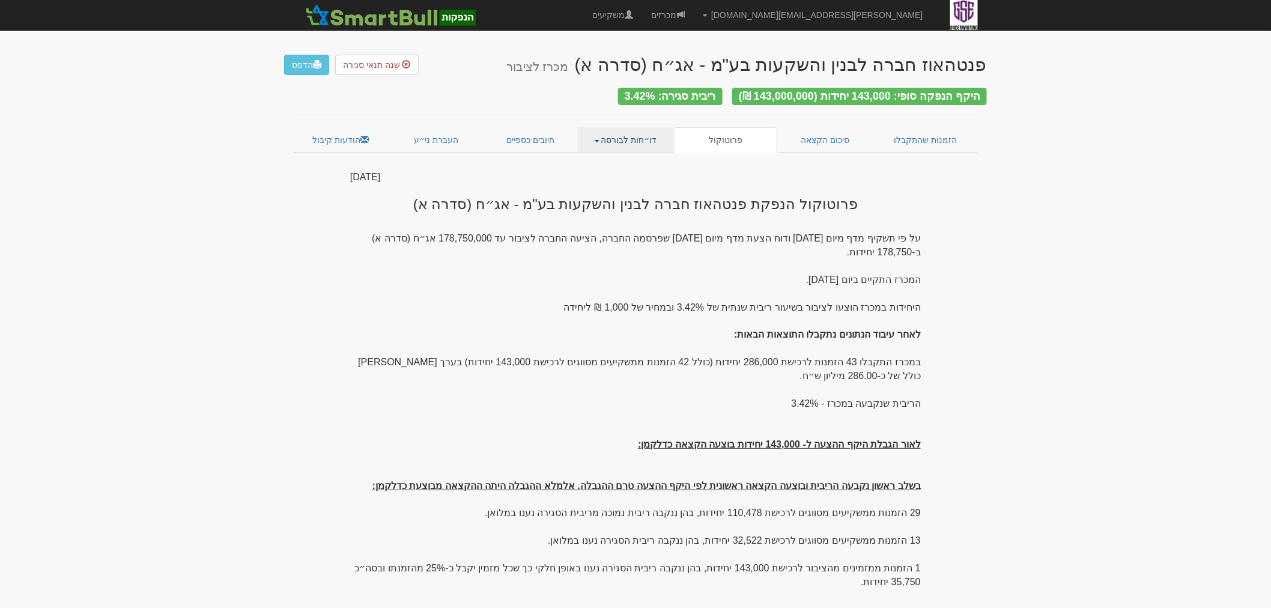
click at [611, 131] on link "דו״חות לבורסה" at bounding box center [625, 139] width 97 height 25
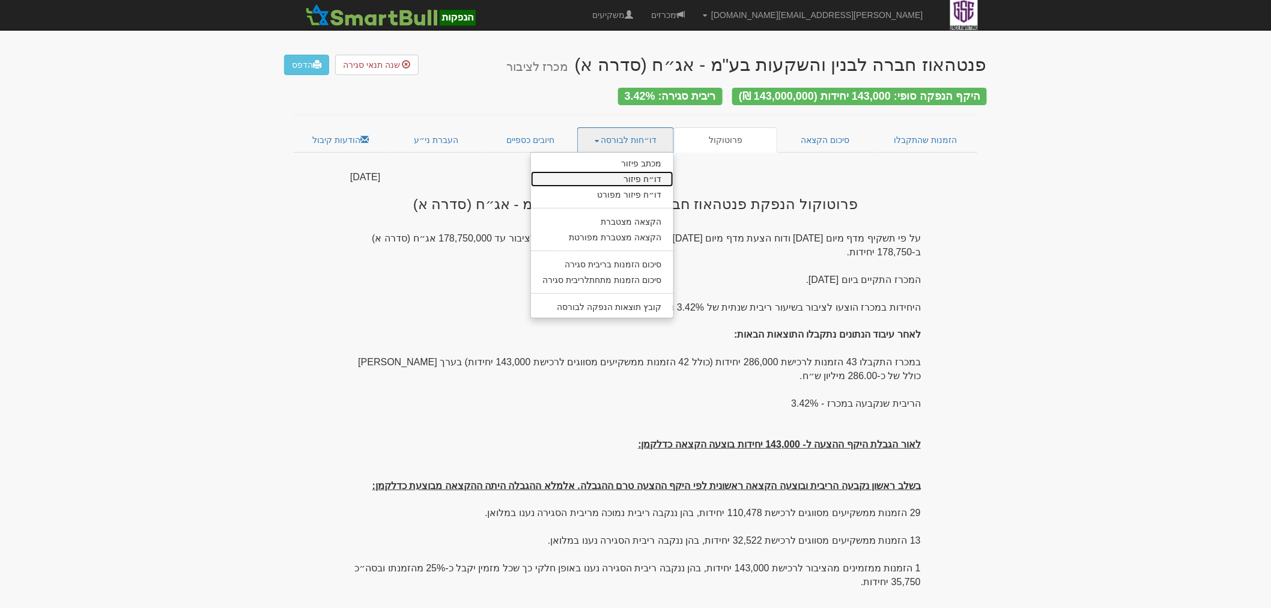
click at [651, 172] on link "דו״ח פיזור" at bounding box center [602, 179] width 143 height 16
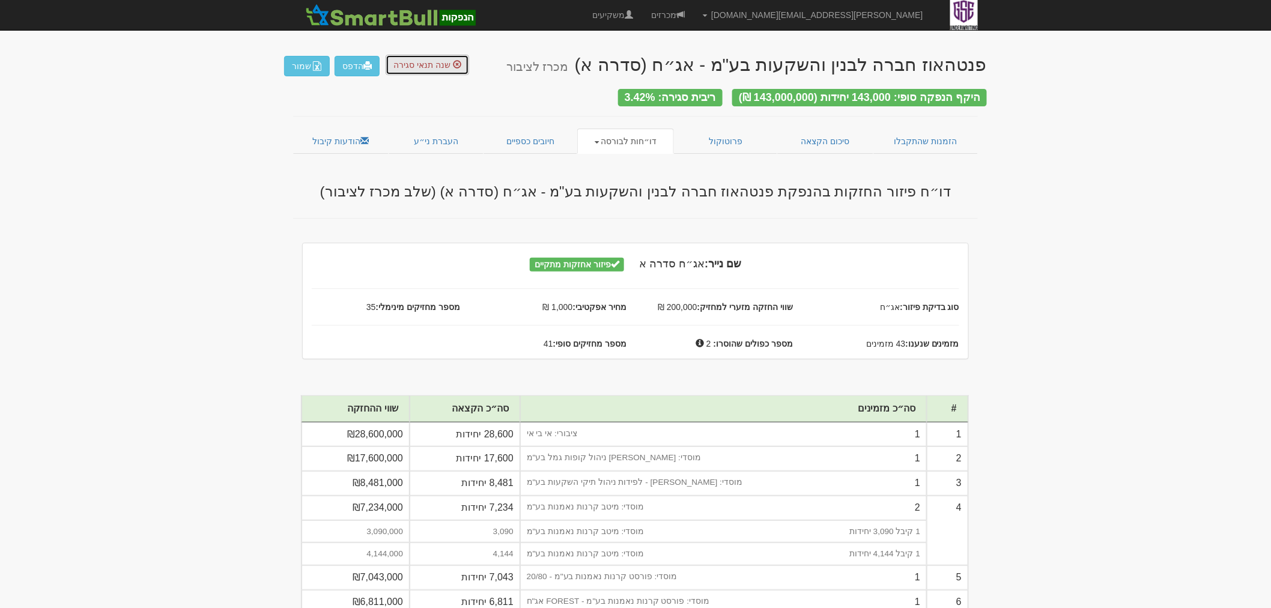
click at [425, 64] on span "שנה תנאי סגירה" at bounding box center [421, 65] width 57 height 10
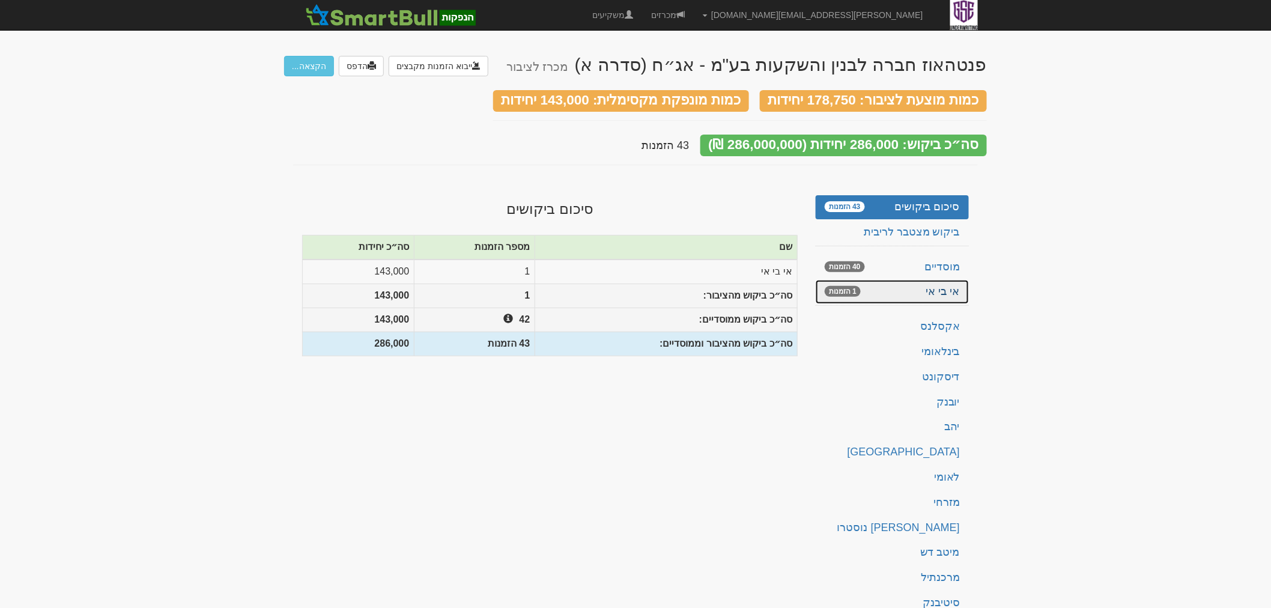
click at [950, 280] on link "אי בי אי 1 הזמנות" at bounding box center [892, 292] width 153 height 24
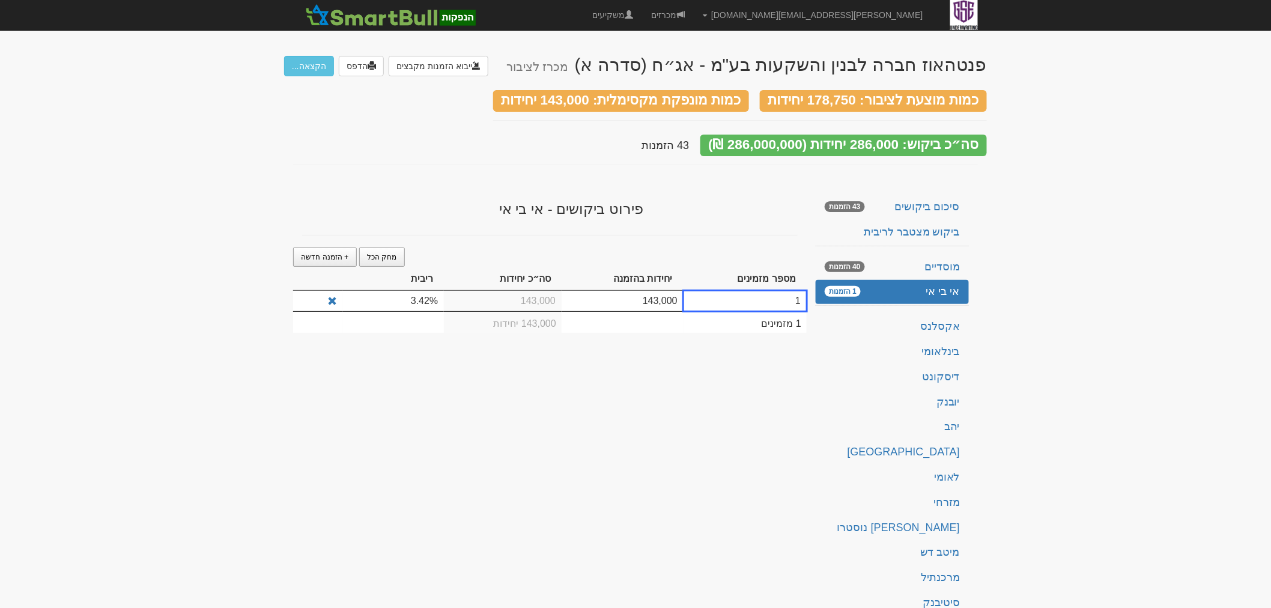
click at [422, 291] on td "3.42%" at bounding box center [393, 301] width 101 height 20
drag, startPoint x: 423, startPoint y: 288, endPoint x: 432, endPoint y: 288, distance: 9.6
click at [432, 291] on td "3.42%" at bounding box center [393, 301] width 101 height 20
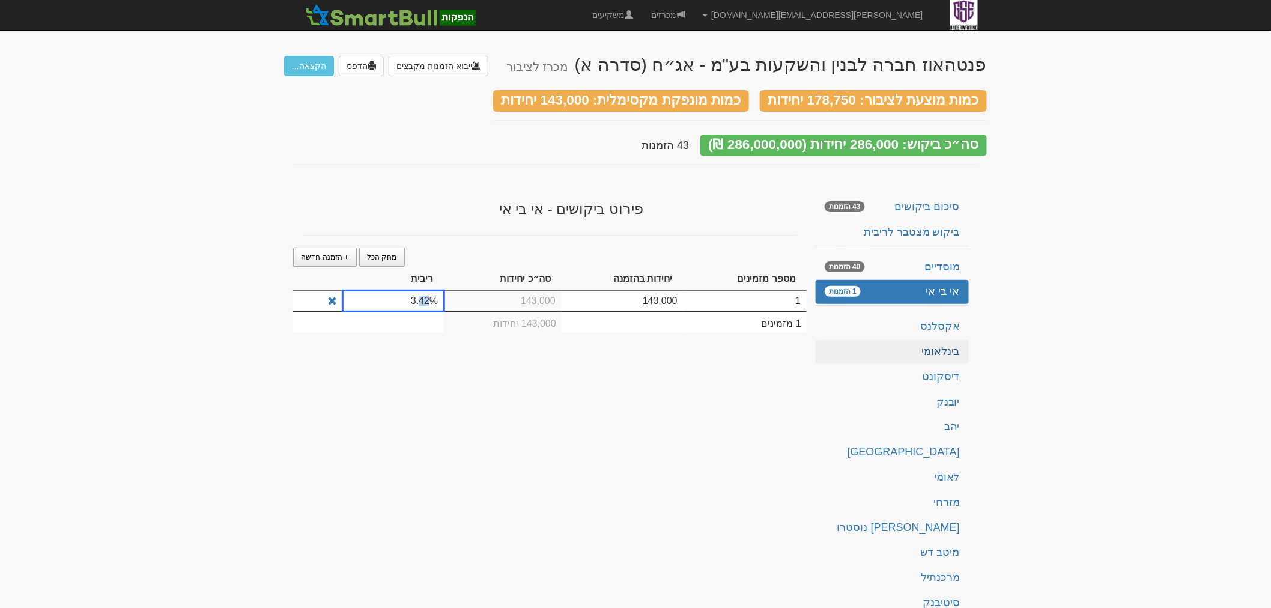
drag, startPoint x: 429, startPoint y: 288, endPoint x: 948, endPoint y: 338, distance: 521.3
click at [423, 291] on td "3.42%" at bounding box center [393, 301] width 101 height 20
type input "2"
click at [643, 428] on div "פנטהאוז חברה לבנין והשקעות בע"מ - אג״ח (סדרה א) מכרז לציבור ייבוא הזמנות מקבצים…" at bounding box center [635, 370] width 703 height 654
click at [318, 71] on button "הקצאה..." at bounding box center [309, 66] width 50 height 20
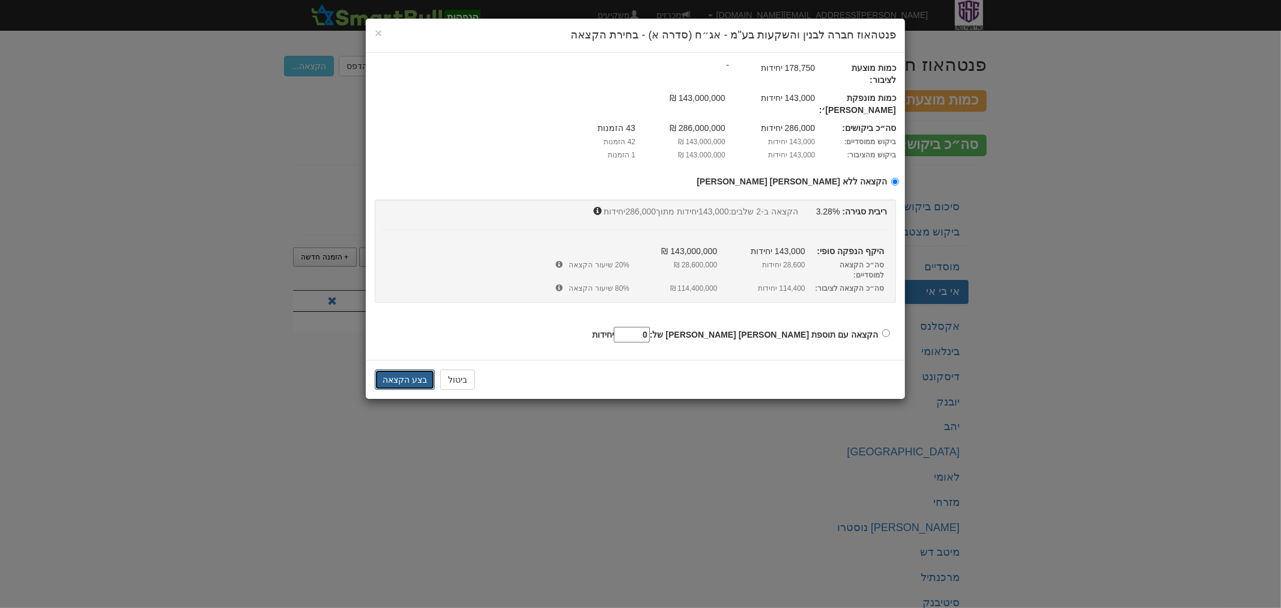
click at [415, 369] on button "בצע הקצאה" at bounding box center [405, 379] width 60 height 20
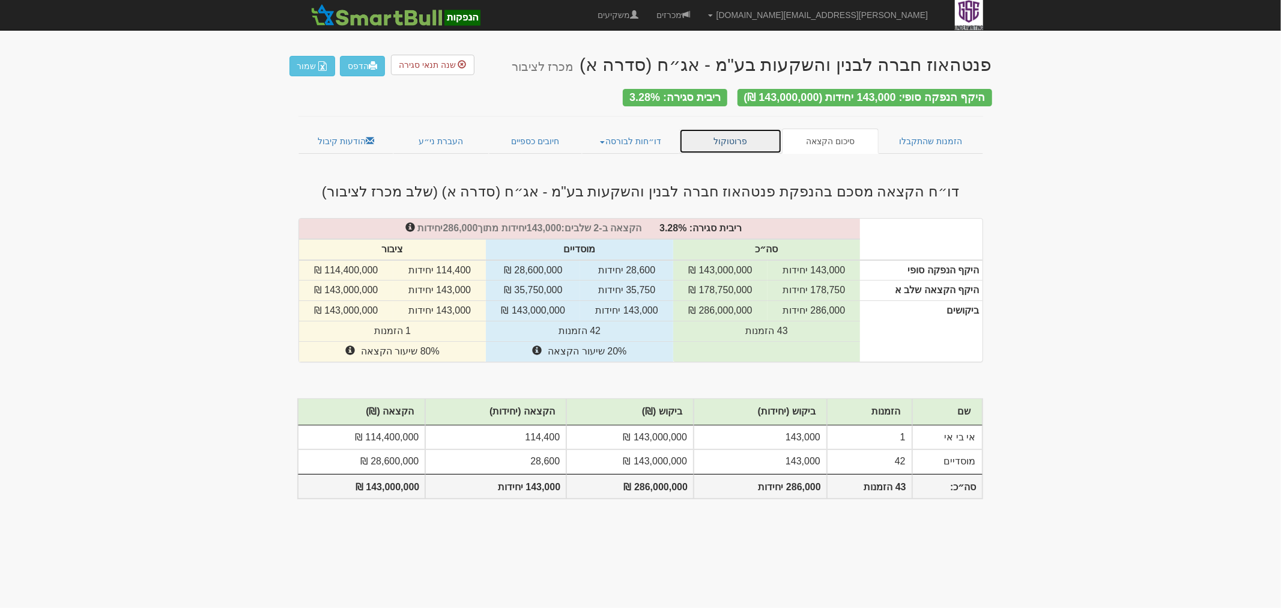
click at [742, 141] on link "פרוטוקול" at bounding box center [730, 141] width 103 height 25
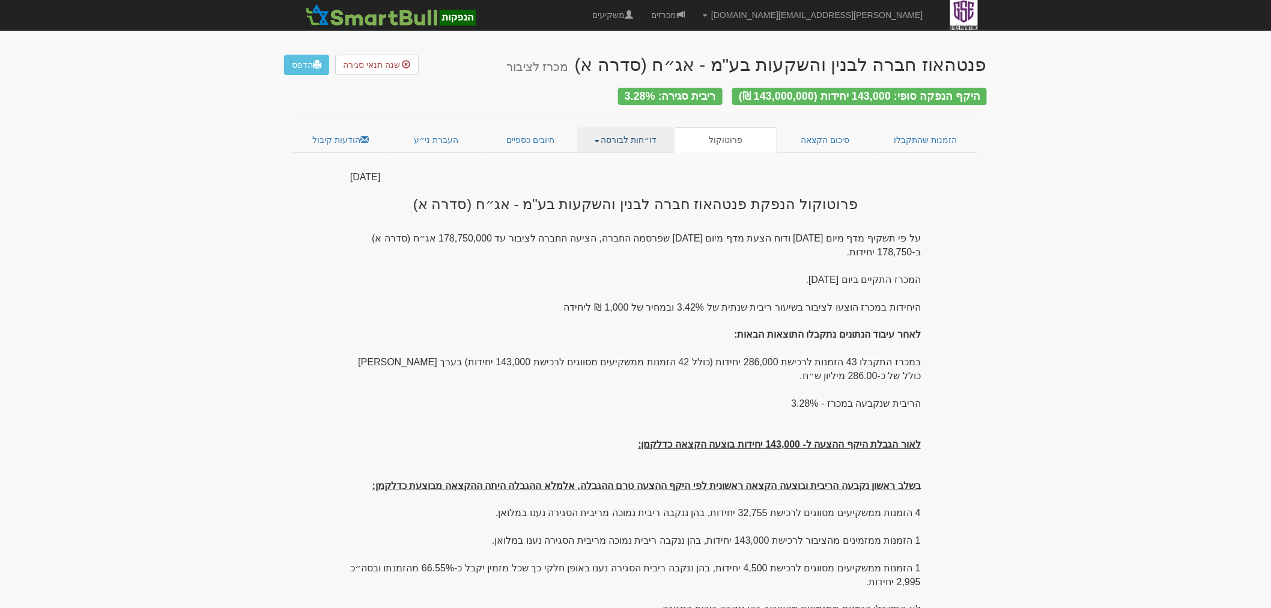
click at [625, 132] on link "דו״חות לבורסה" at bounding box center [625, 139] width 97 height 25
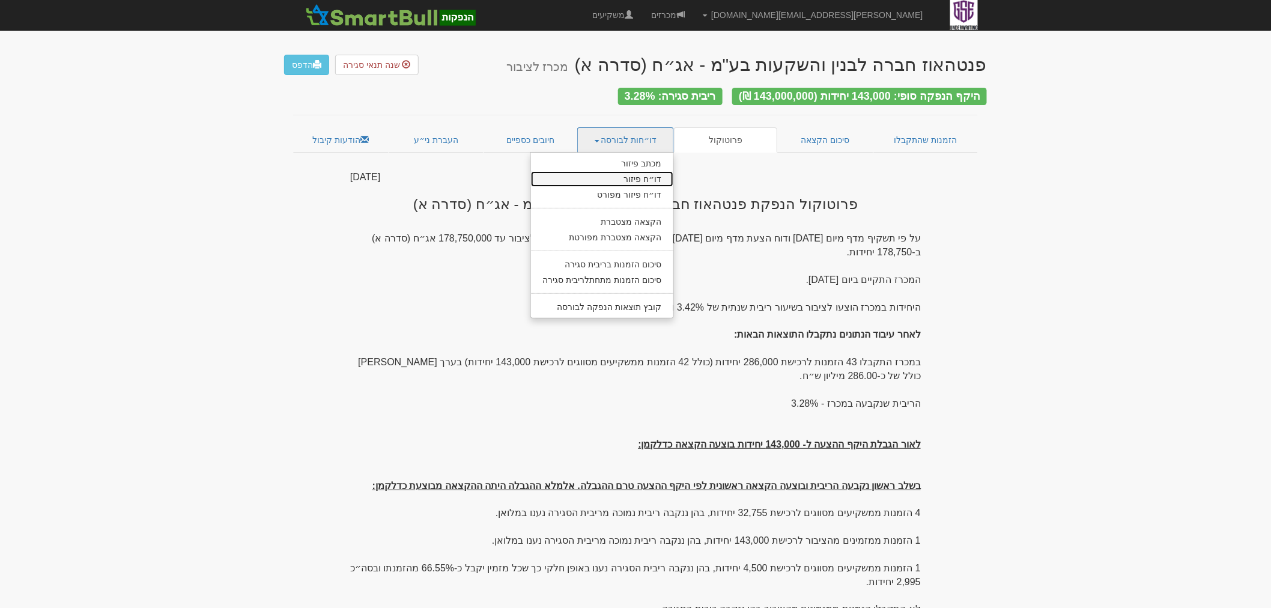
click at [658, 172] on link "דו״ח פיזור" at bounding box center [602, 179] width 143 height 16
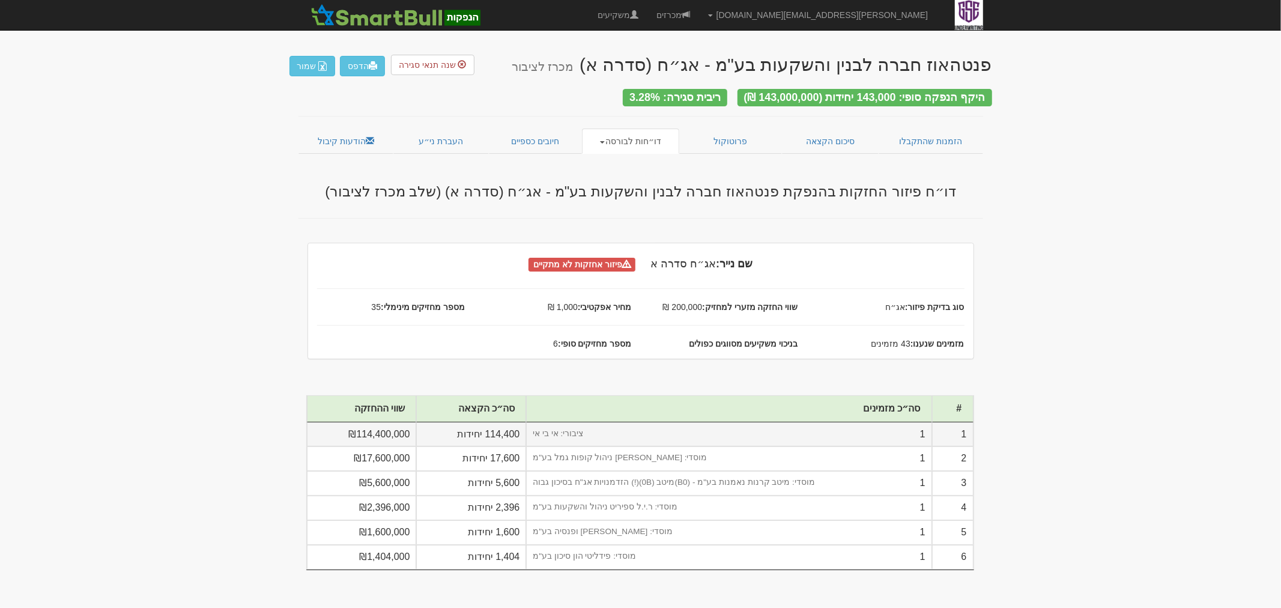
drag, startPoint x: 566, startPoint y: 429, endPoint x: 336, endPoint y: 419, distance: 230.3
click at [336, 422] on tr "1 1 ציבורי: אי בי אי 114,400 יחידות ₪114,400,000" at bounding box center [640, 434] width 667 height 25
click at [596, 434] on td "1 ציבורי: אי בי אי" at bounding box center [728, 434] width 405 height 25
drag, startPoint x: 590, startPoint y: 430, endPoint x: 332, endPoint y: 434, distance: 257.7
click at [332, 434] on tr "1 1 ציבורי: אי בי אי 114,400 יחידות ₪114,400,000" at bounding box center [640, 434] width 667 height 25
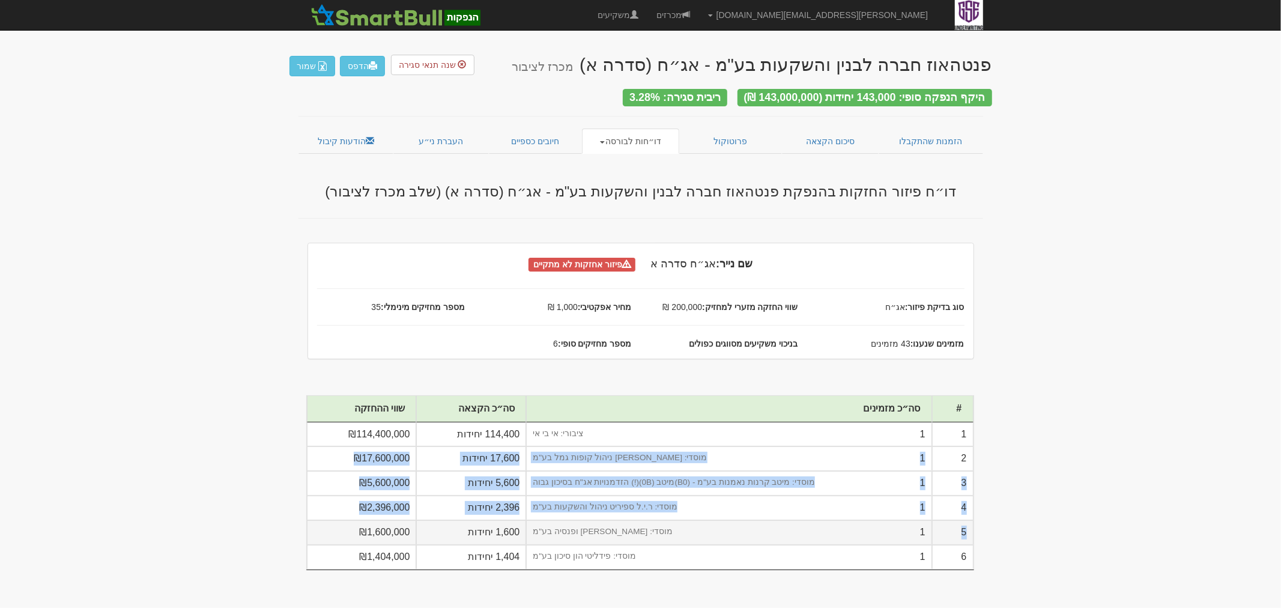
drag, startPoint x: 951, startPoint y: 450, endPoint x: 926, endPoint y: 530, distance: 83.2
click at [927, 533] on tbody "1 1 ציבורי: אי בי אי 114,400 יחידות ₪114,400,000 2 1 מוסדי: ילין לפידות ניהול ק…" at bounding box center [640, 495] width 667 height 147
drag, startPoint x: 583, startPoint y: 338, endPoint x: 536, endPoint y: 346, distance: 48.2
click at [533, 347] on div "שם נייר: אג״ח סדרה א פיזור אחזקות לא מתקיים סוג בדיקת פיזור: אג״ח שווי החזקה מז…" at bounding box center [641, 300] width 666 height 115
click at [554, 338] on span "מספר מחזיקים סופי: 6" at bounding box center [558, 344] width 166 height 12
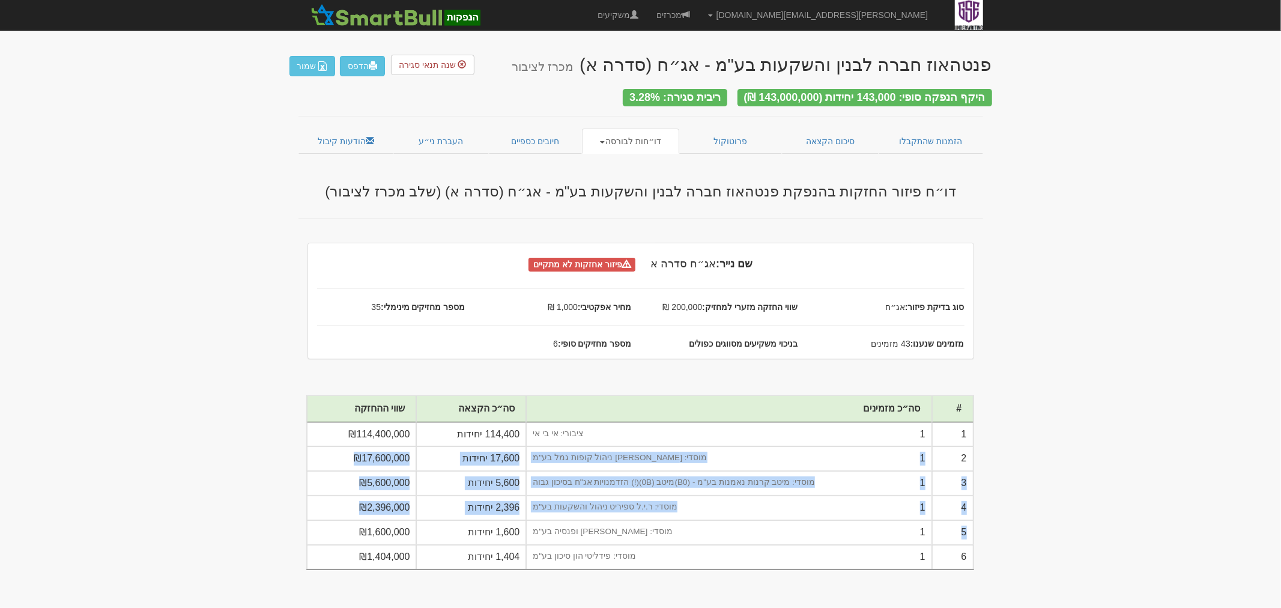
click at [556, 338] on span "מספר מחזיקים סופי: 6" at bounding box center [558, 344] width 166 height 12
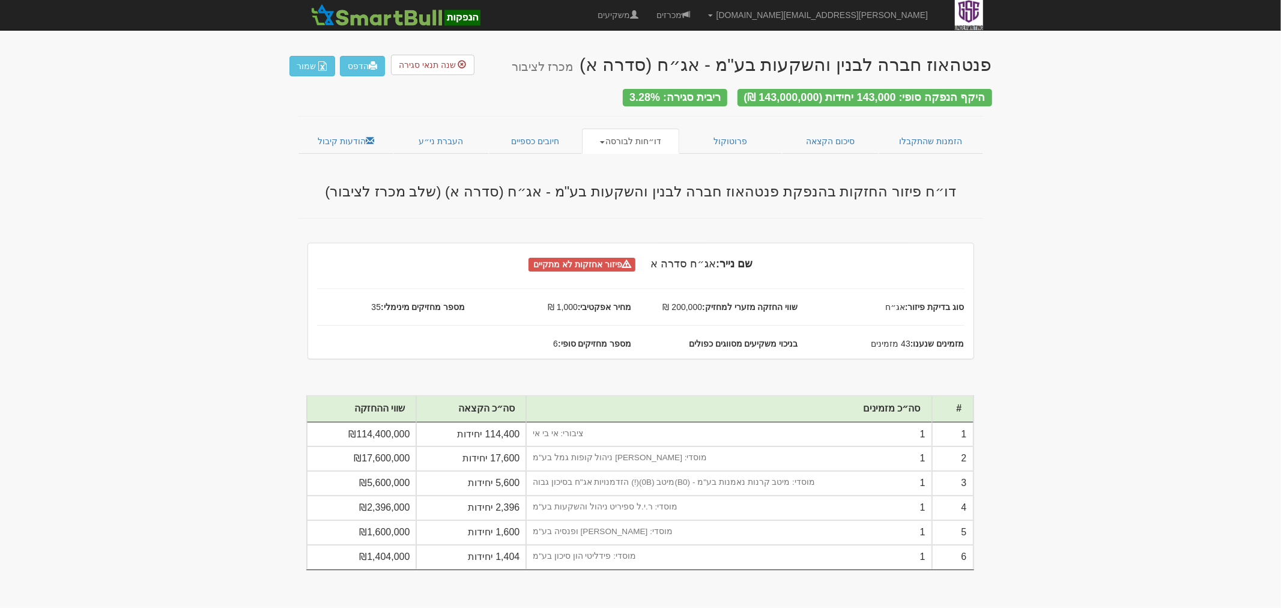
drag, startPoint x: 554, startPoint y: 338, endPoint x: 631, endPoint y: 345, distance: 76.6
click at [634, 345] on div "שם נייר: אג״ח סדרה א פיזור אחזקות לא מתקיים סוג בדיקת פיזור: אג״ח שווי החזקה מז…" at bounding box center [641, 300] width 666 height 115
click at [611, 339] on strong "מספר מחזיקים סופי:" at bounding box center [594, 344] width 73 height 10
drag, startPoint x: 604, startPoint y: 339, endPoint x: 455, endPoint y: 331, distance: 149.8
click at [455, 331] on div "שם נייר: אג״ח סדרה א פיזור אחזקות לא מתקיים סוג בדיקת פיזור: אג״ח שווי החזקה מז…" at bounding box center [641, 300] width 666 height 115
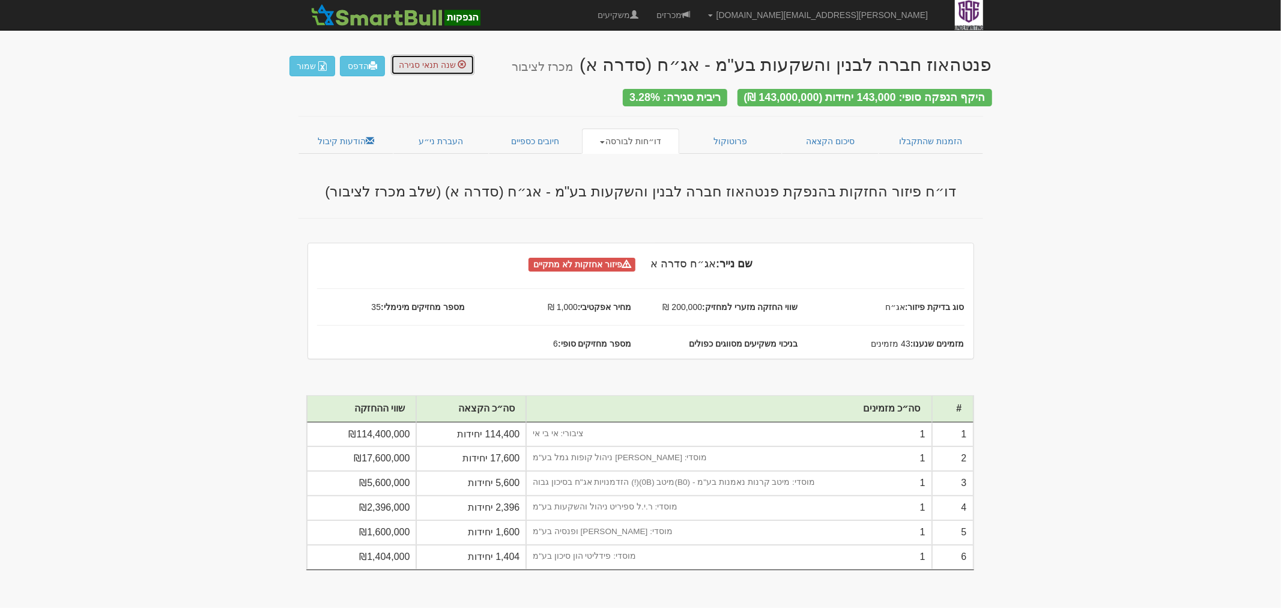
drag, startPoint x: 430, startPoint y: 56, endPoint x: 436, endPoint y: 61, distance: 8.1
click at [430, 52] on div "פנטהאוז חברה לבנין והשקעות בע"מ - אג״ח (סדרה א) מכרז לציבור הדפס שמור שנה תנאי …" at bounding box center [641, 60] width 703 height 34
drag, startPoint x: 444, startPoint y: 60, endPoint x: 440, endPoint y: 52, distance: 9.4
click at [445, 57] on button "שנה תנאי סגירה" at bounding box center [432, 65] width 83 height 20
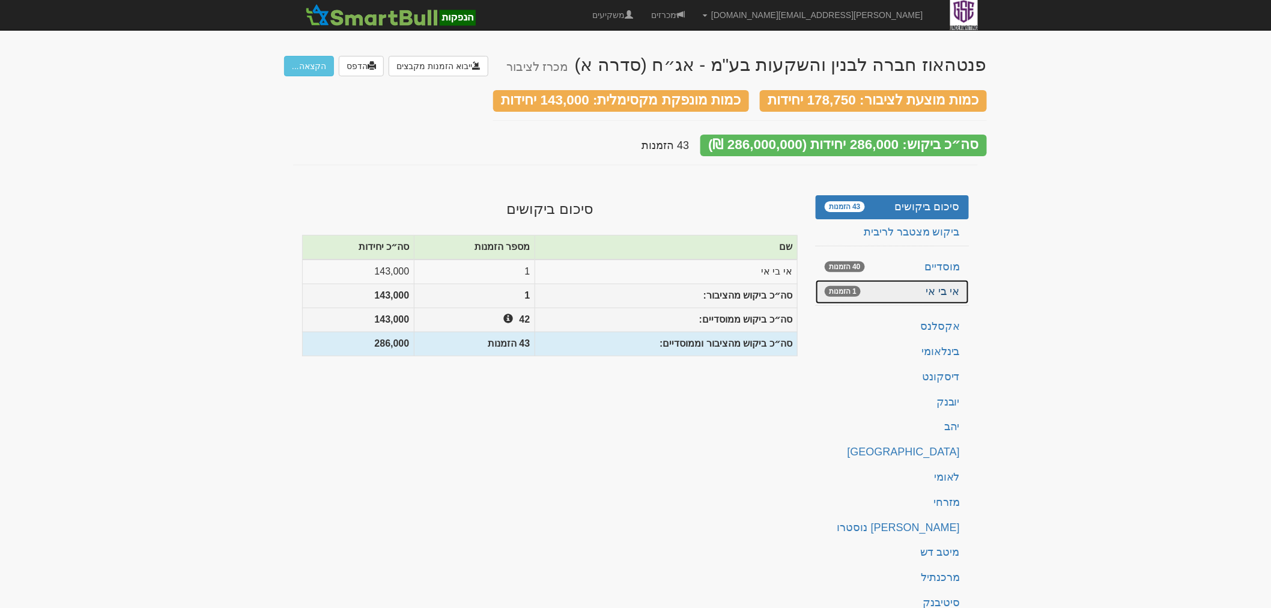
click at [856, 286] on link "אי בי אי 1 הזמנות" at bounding box center [892, 292] width 153 height 24
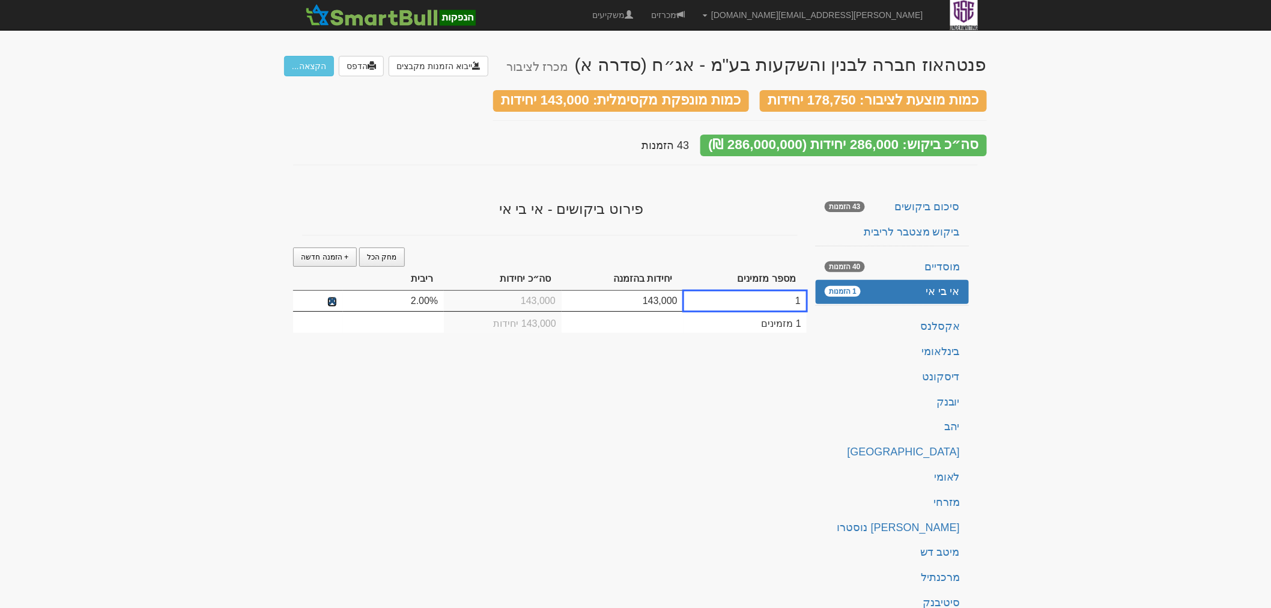
click at [334, 297] on span at bounding box center [332, 302] width 10 height 10
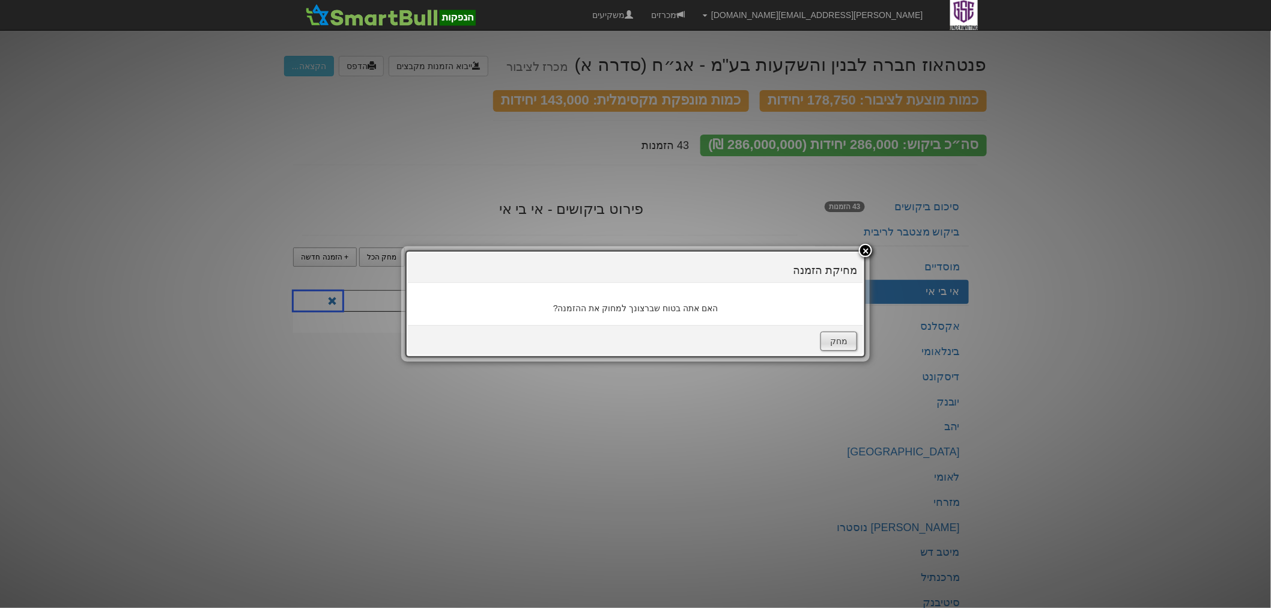
click at [839, 341] on button "מחק" at bounding box center [838, 341] width 37 height 19
